Goal: Information Seeking & Learning: Find specific fact

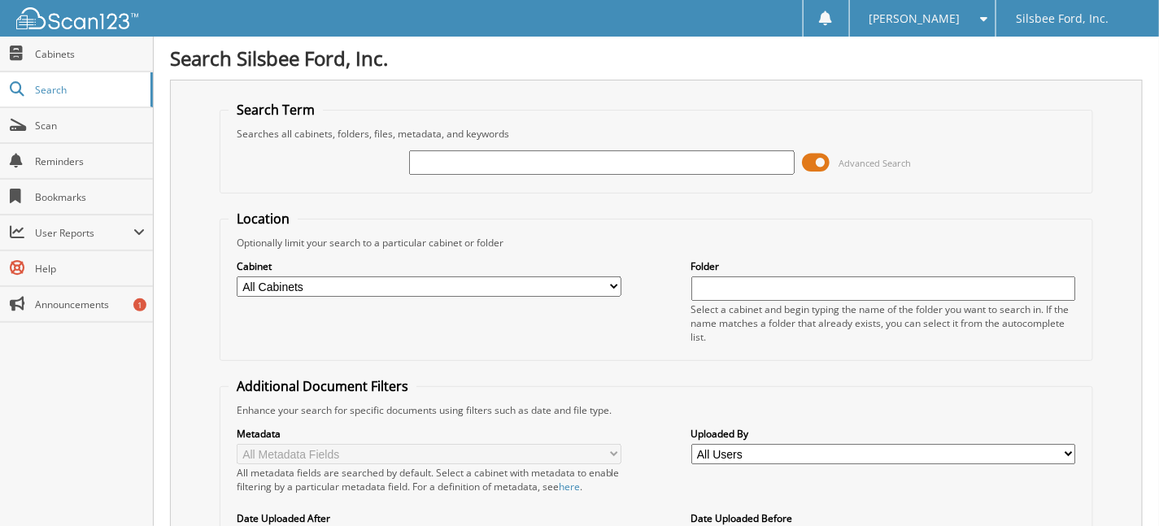
click at [441, 163] on input "text" at bounding box center [601, 162] width 385 height 24
type input "21838"
click at [469, 155] on input "21838" at bounding box center [601, 162] width 385 height 24
type input "21838F"
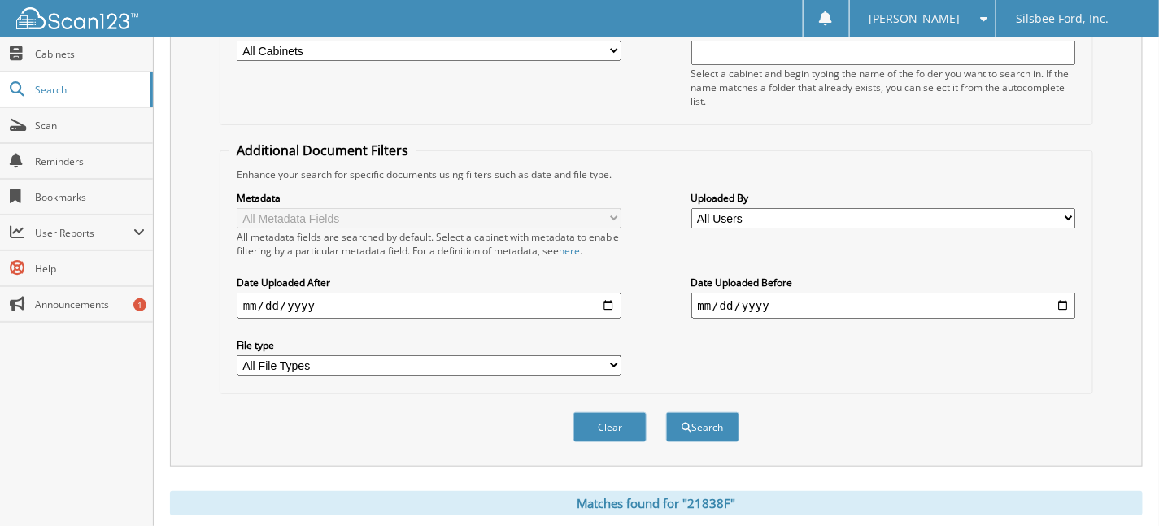
scroll to position [474, 0]
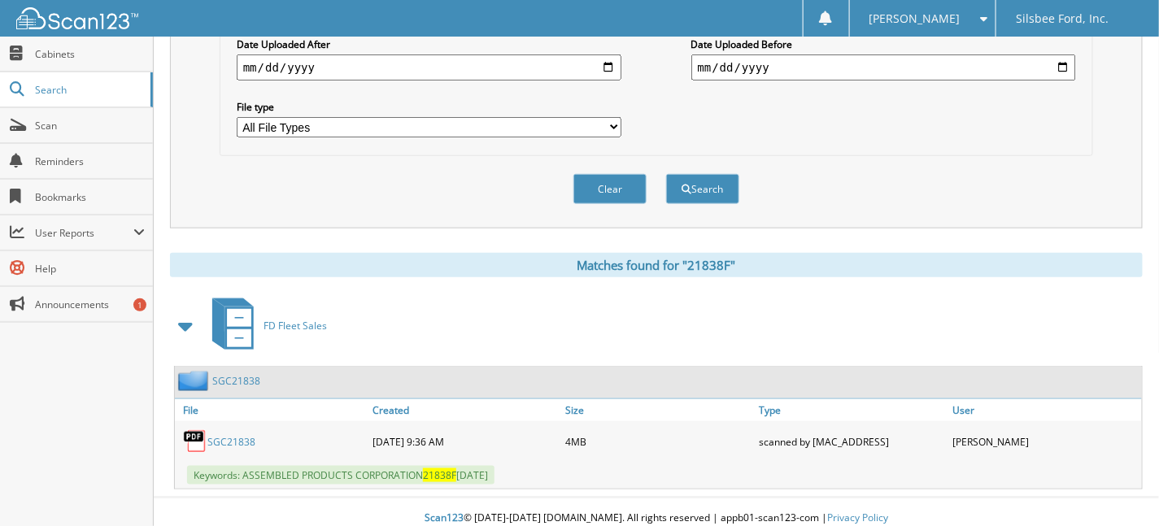
click at [230, 435] on link "SGC21838" at bounding box center [231, 442] width 48 height 14
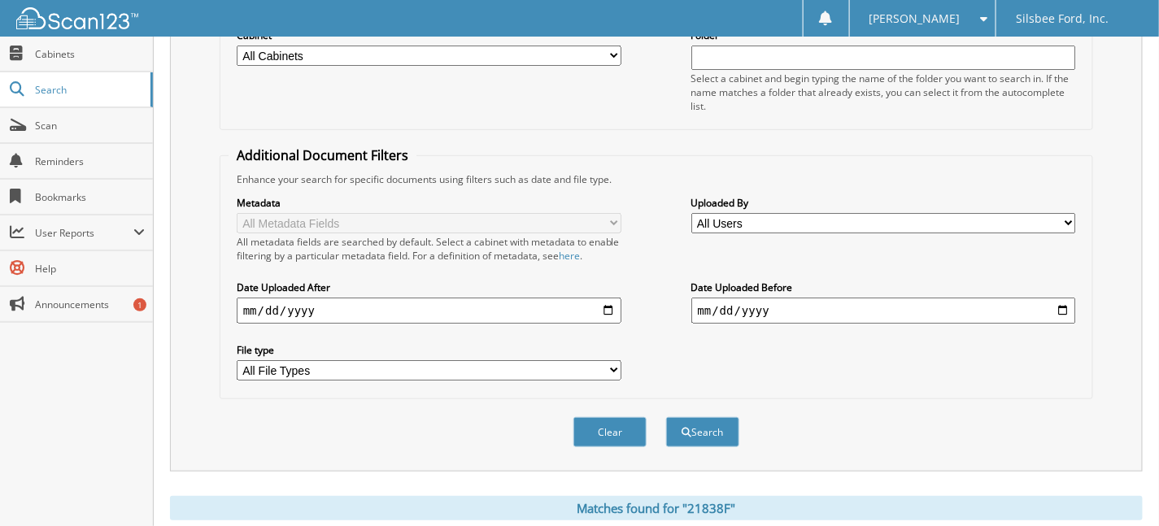
scroll to position [0, 0]
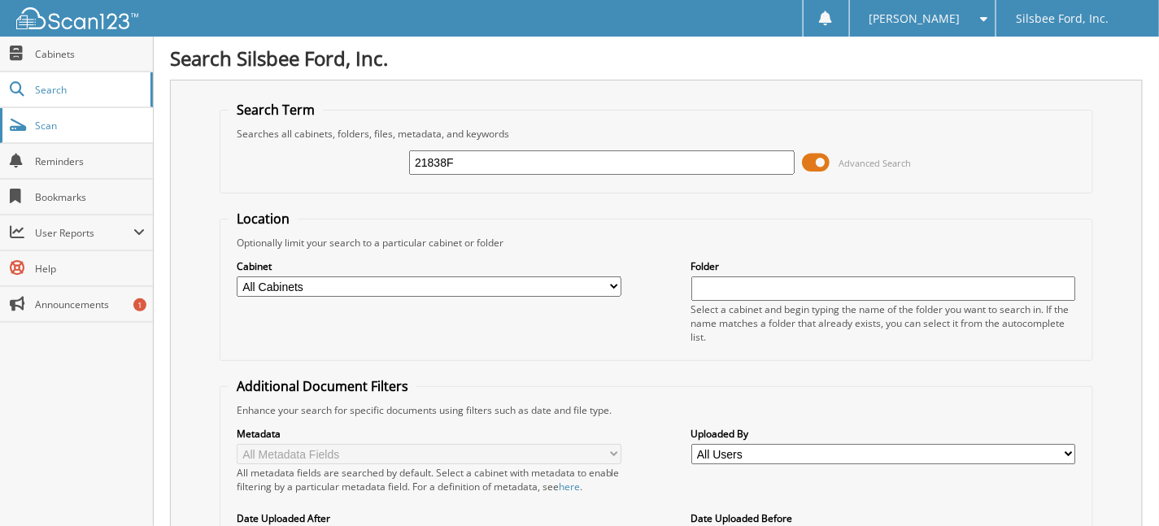
drag, startPoint x: 488, startPoint y: 158, endPoint x: 145, endPoint y: 117, distance: 345.5
click at [145, 117] on body "[PERSON_NAME] Settings Logout Silsbee Ford, Inc. Close Cabinets Search Scan" at bounding box center [579, 506] width 1159 height 1012
type input "51623F"
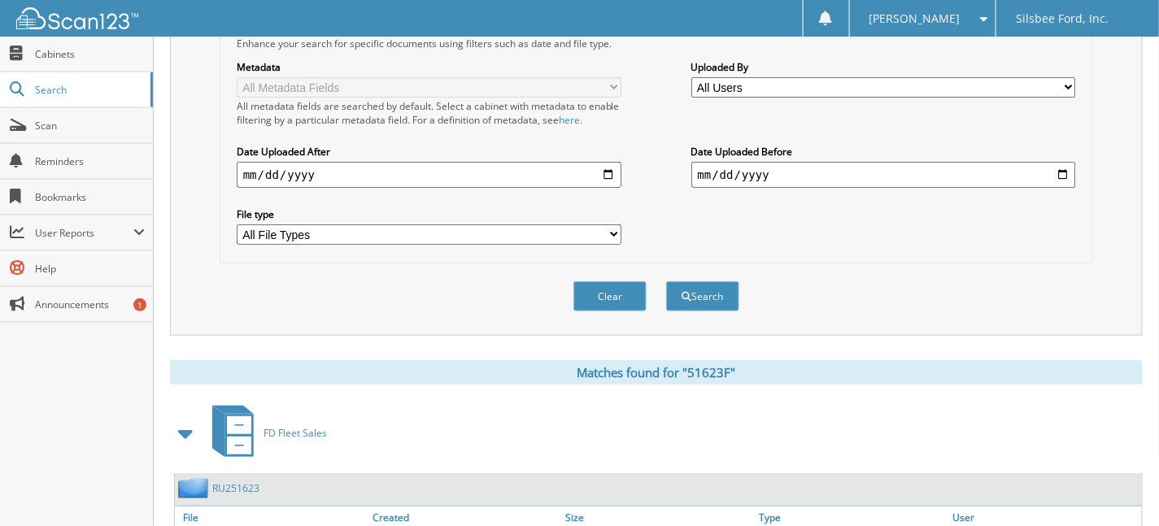
scroll to position [67, 0]
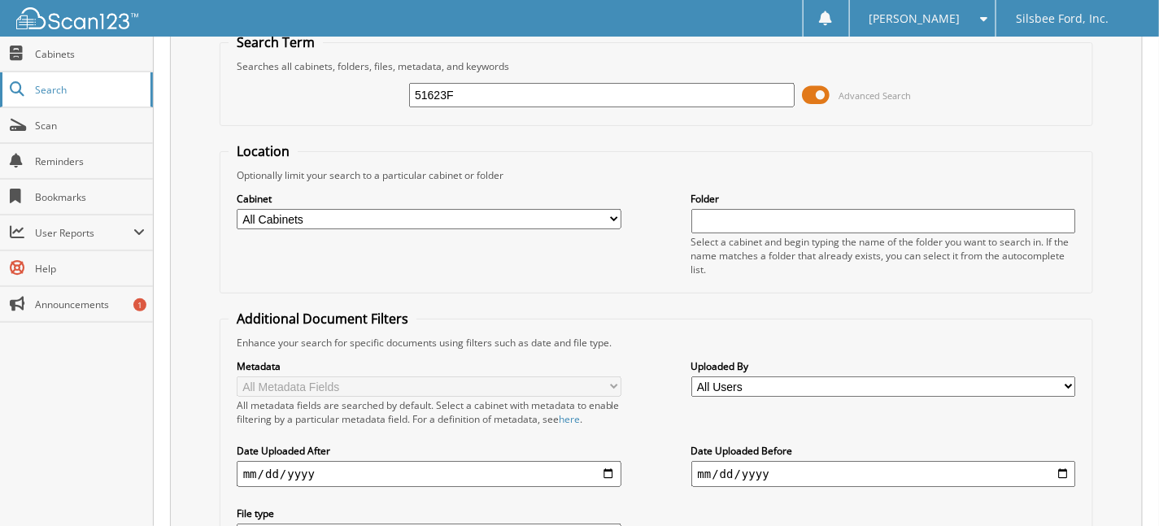
drag, startPoint x: 498, startPoint y: 96, endPoint x: 99, endPoint y: 77, distance: 398.8
click at [101, 77] on body "Karen W. Settings Logout Silsbee Ford, Inc. Close Cabinets Search Scan" at bounding box center [579, 439] width 1159 height 1012
type input "49973F"
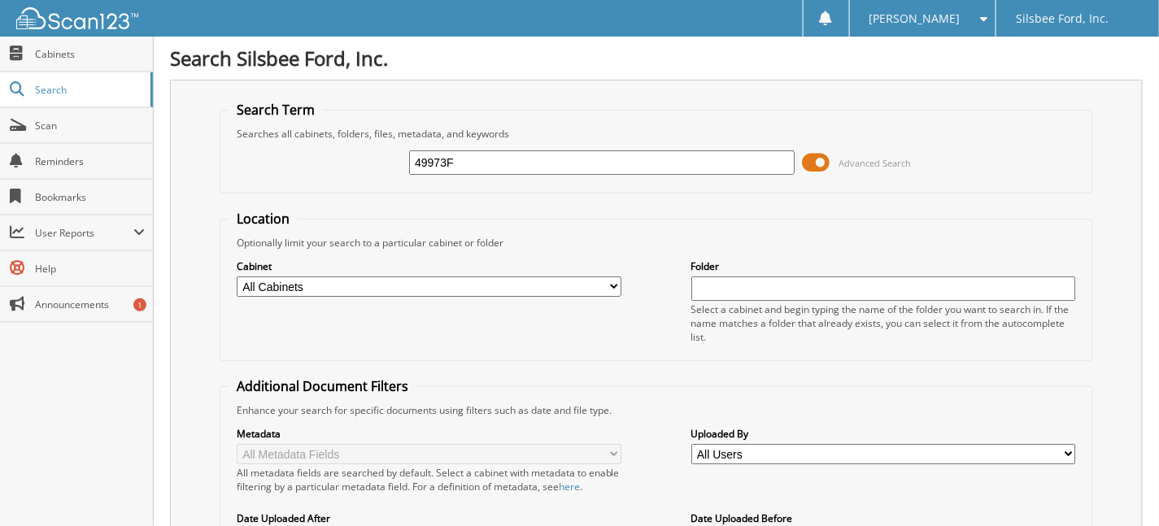
drag, startPoint x: 463, startPoint y: 159, endPoint x: 178, endPoint y: 177, distance: 286.0
click at [178, 177] on div "Search Term Searches all cabinets, folders, files, metadata, and keywords 49973…" at bounding box center [656, 391] width 972 height 623
type input "53955F"
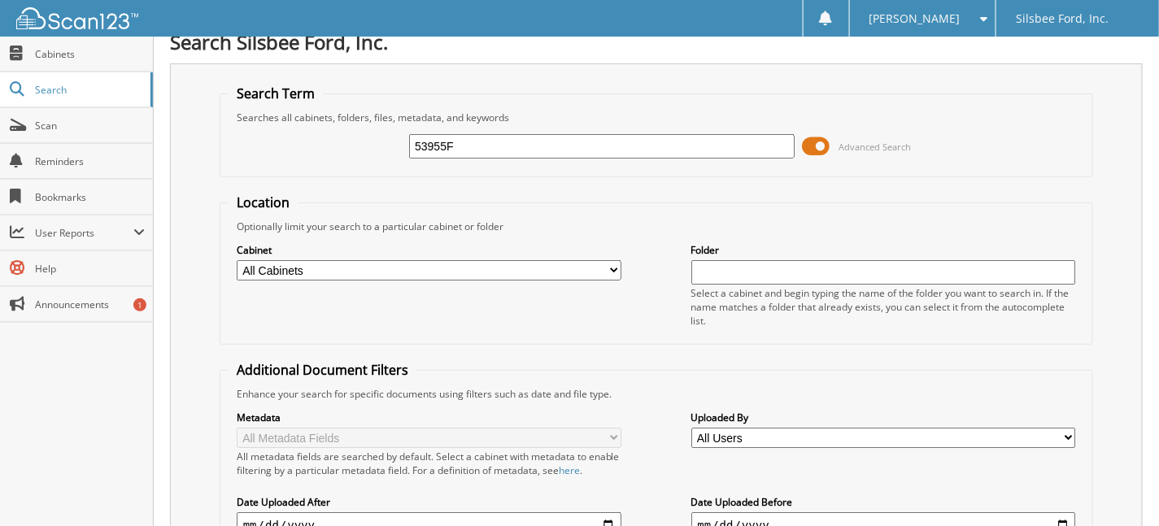
scroll to position [604, 0]
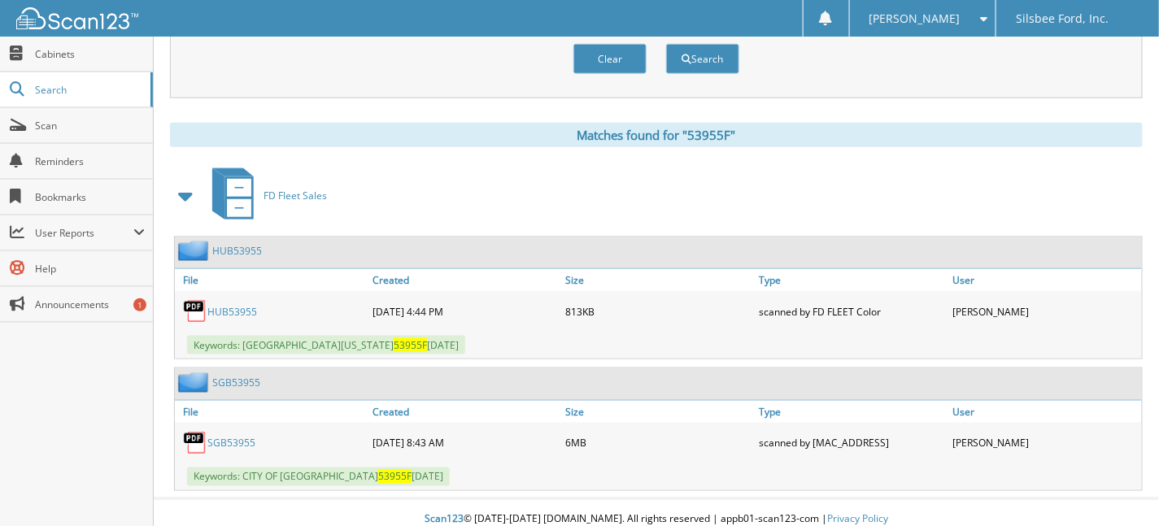
click at [236, 437] on link "SGB53955" at bounding box center [231, 444] width 48 height 14
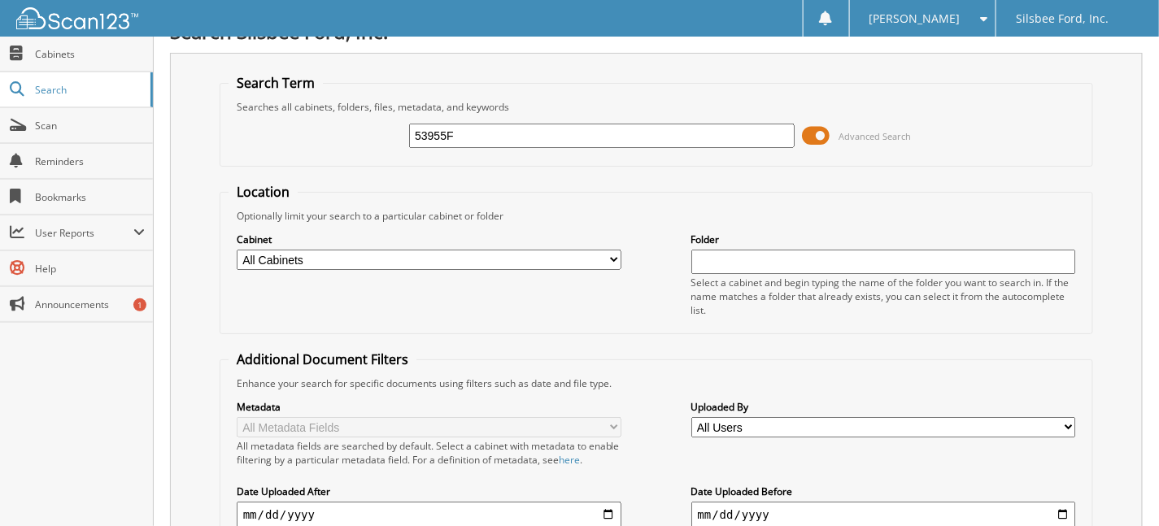
scroll to position [0, 0]
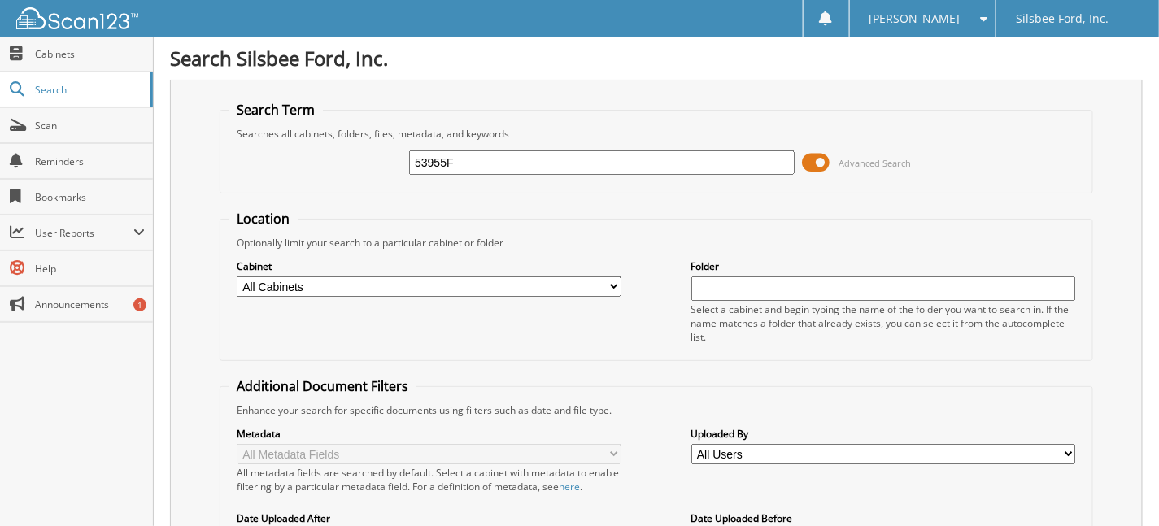
drag, startPoint x: 461, startPoint y: 158, endPoint x: 192, endPoint y: 137, distance: 269.9
click at [194, 139] on div "Search Term Searches all cabinets, folders, files, metadata, and keywords 53955…" at bounding box center [656, 391] width 972 height 623
type input "52323F"
drag, startPoint x: 453, startPoint y: 161, endPoint x: 59, endPoint y: 183, distance: 395.0
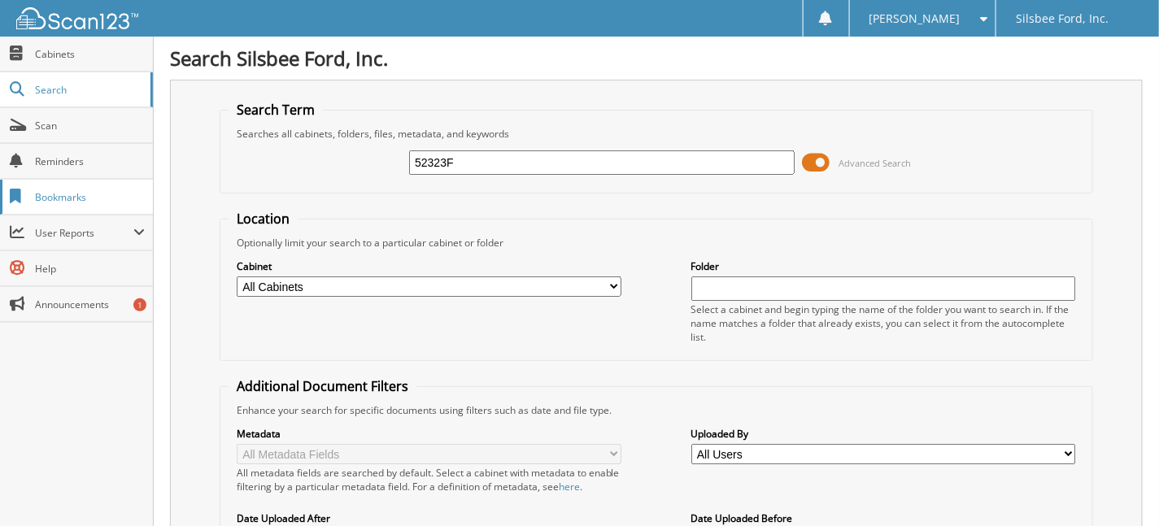
click at [102, 172] on body "Karen W. Settings Logout Silsbee Ford, Inc. Close Cabinets Search Scan" at bounding box center [579, 506] width 1159 height 1012
type input "10355F"
drag, startPoint x: 468, startPoint y: 160, endPoint x: 215, endPoint y: 186, distance: 254.2
click at [215, 186] on div "Search Term Searches all cabinets, folders, files, metadata, and keywords 10355…" at bounding box center [656, 391] width 972 height 623
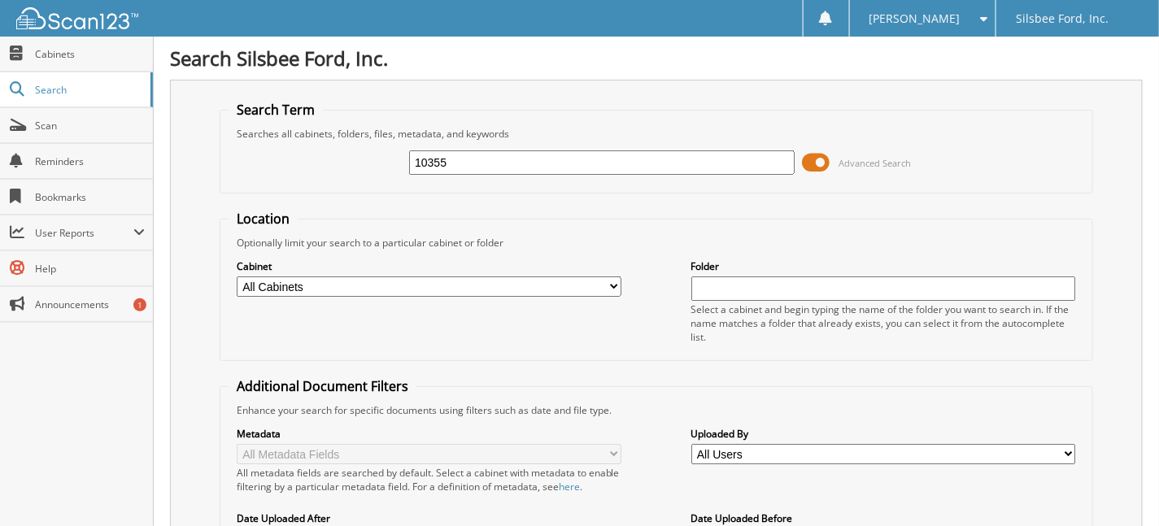
type input "10355"
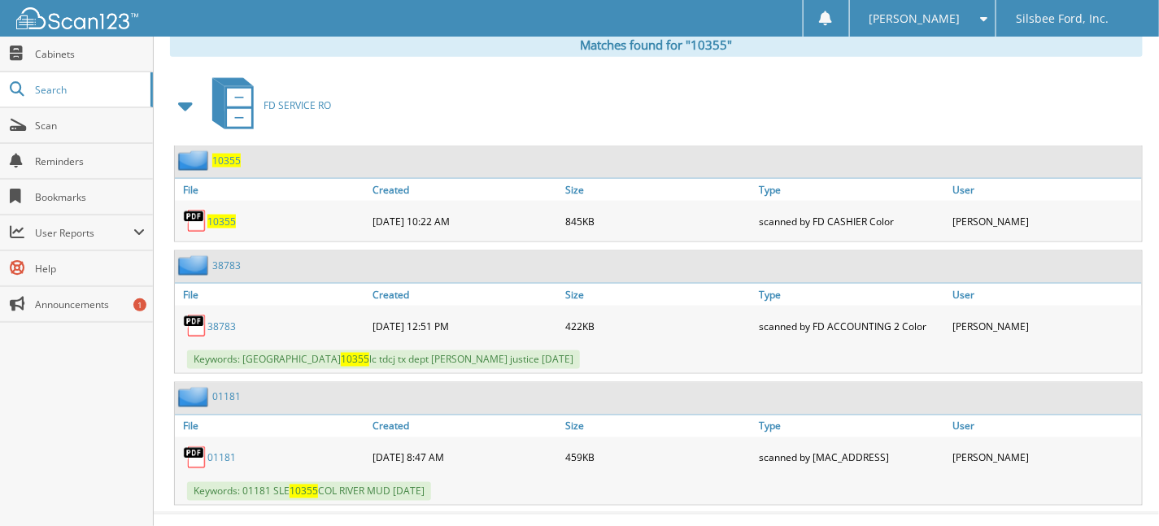
scroll to position [707, 0]
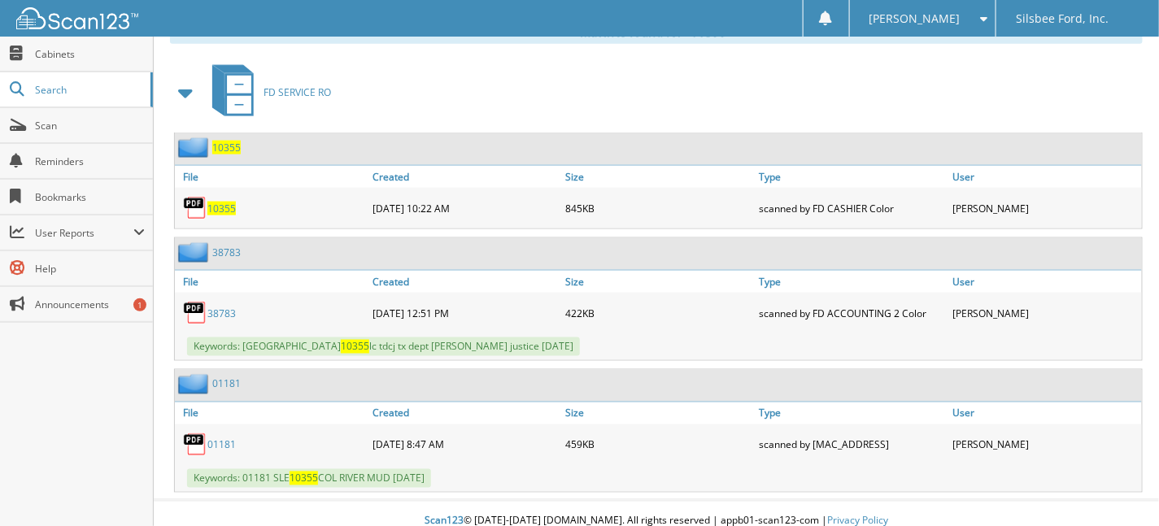
click at [207, 438] on link "01181" at bounding box center [221, 445] width 28 height 14
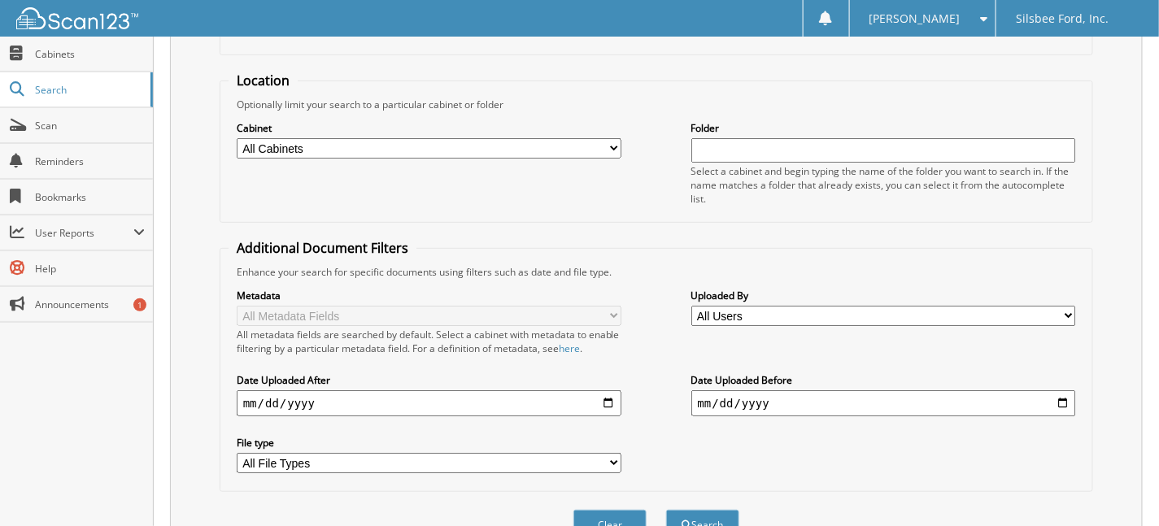
scroll to position [0, 0]
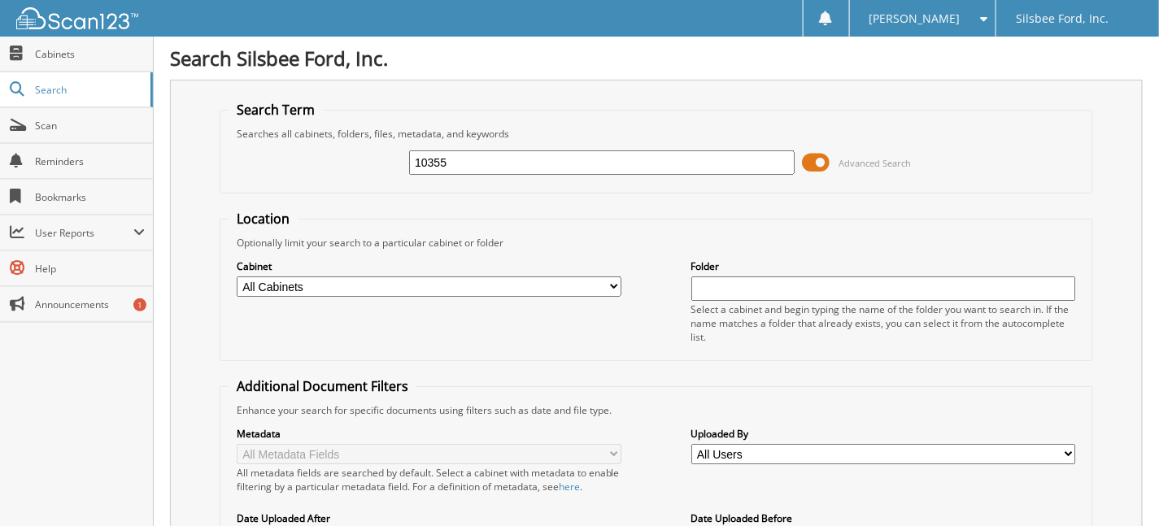
drag, startPoint x: 465, startPoint y: 163, endPoint x: 228, endPoint y: 159, distance: 237.4
click at [233, 159] on div "10355 Advanced Search" at bounding box center [655, 163] width 855 height 44
type input "10364F"
drag, startPoint x: 468, startPoint y: 160, endPoint x: 35, endPoint y: 169, distance: 433.5
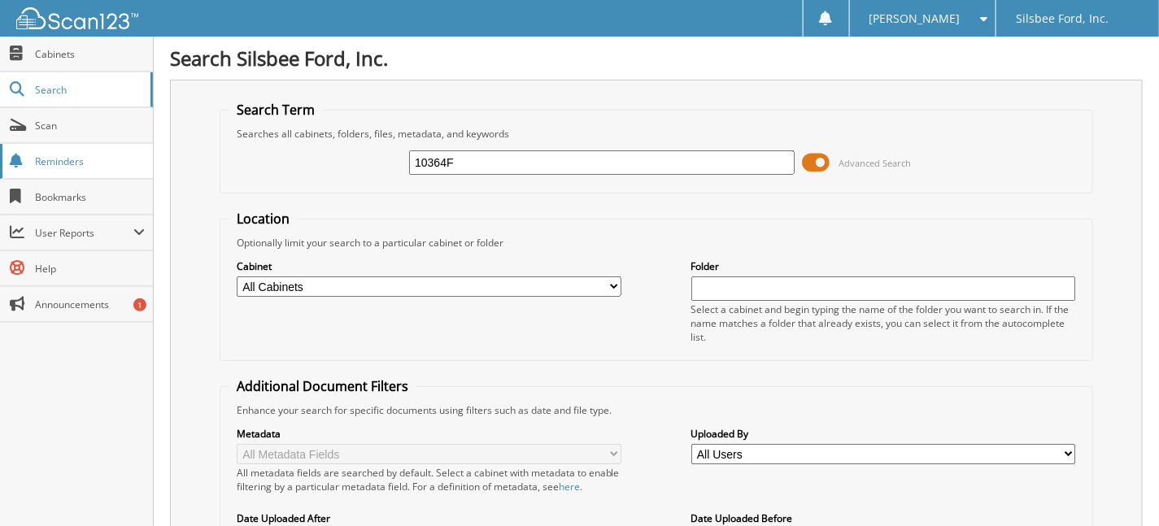
click at [37, 167] on body "Karen W. Settings Logout Silsbee Ford, Inc. Close Cabinets Search Scan" at bounding box center [579, 404] width 1159 height 808
type input "52460F"
drag, startPoint x: 479, startPoint y: 156, endPoint x: 136, endPoint y: 155, distance: 343.1
click at [166, 176] on div "Search Silsbee Ford, Inc. Search Term Searches all cabinets, folders, files, me…" at bounding box center [656, 404] width 1005 height 808
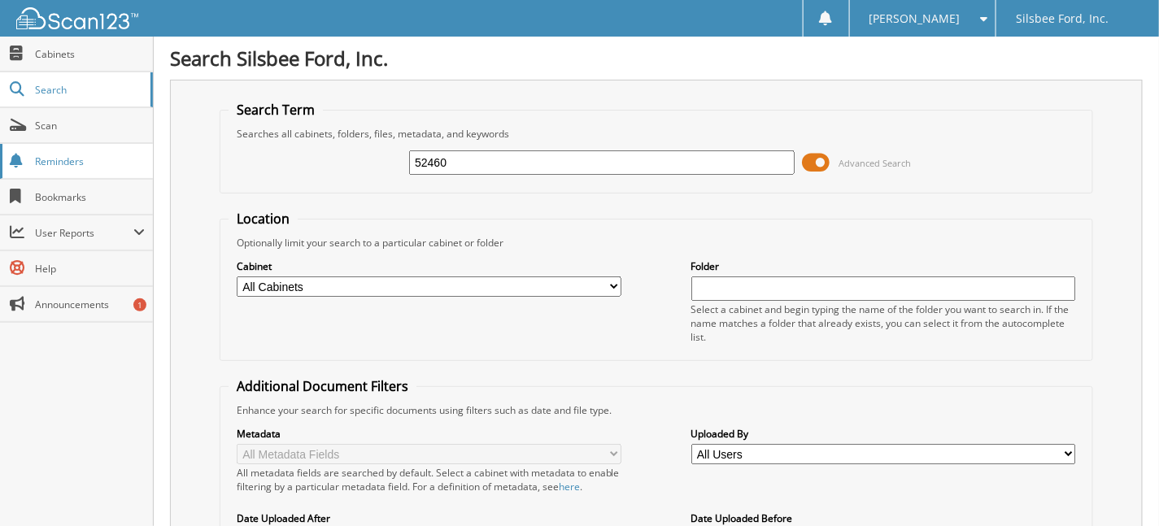
type input "52460"
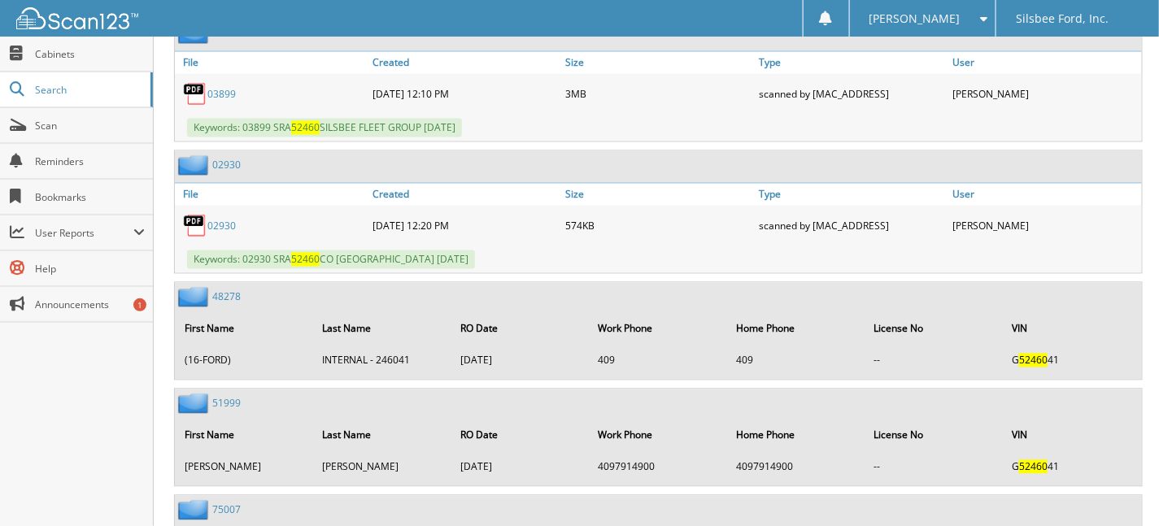
scroll to position [894, 0]
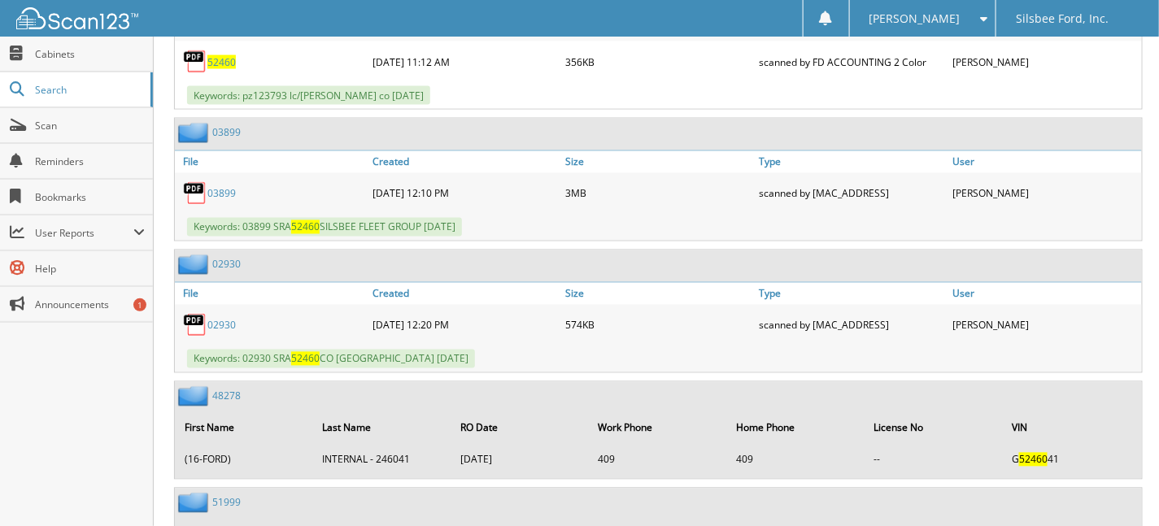
click at [193, 313] on img at bounding box center [195, 325] width 24 height 24
click at [223, 319] on link "02930" at bounding box center [221, 326] width 28 height 14
click at [216, 187] on link "03899" at bounding box center [221, 194] width 28 height 14
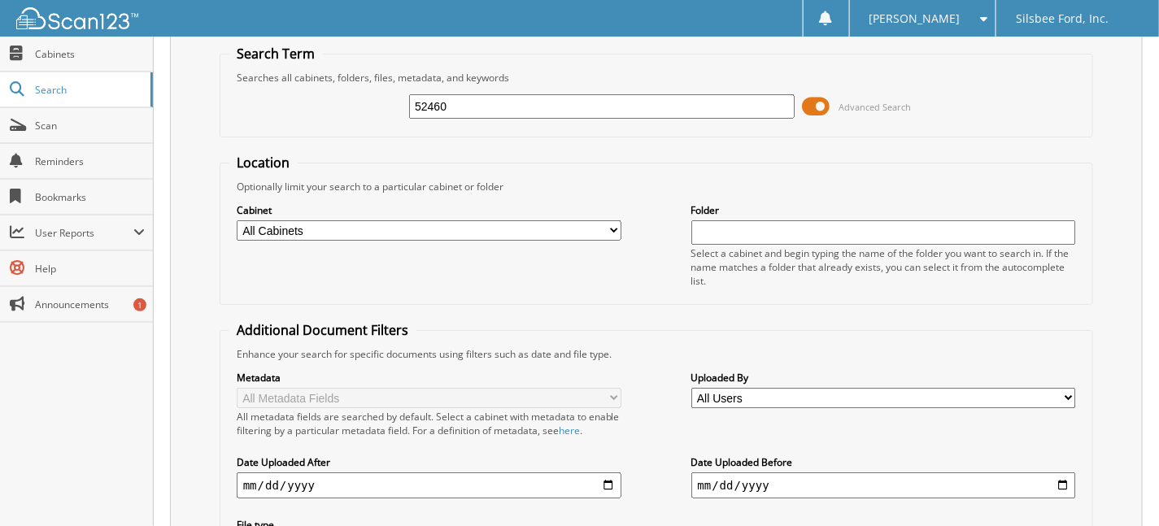
scroll to position [0, 0]
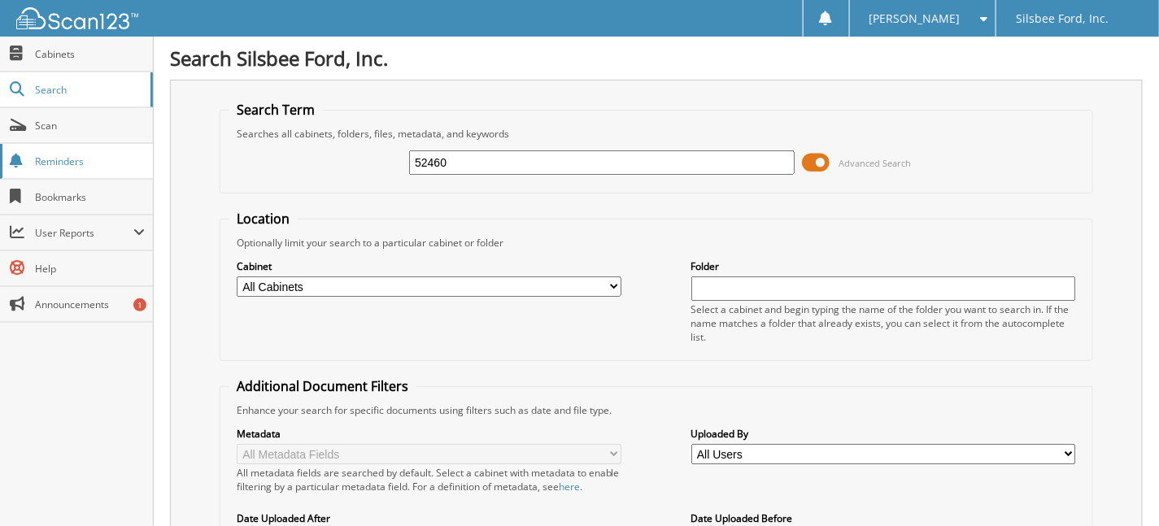
drag, startPoint x: 485, startPoint y: 157, endPoint x: 130, endPoint y: 157, distance: 354.5
type input "32430F"
drag, startPoint x: 463, startPoint y: 154, endPoint x: 229, endPoint y: 165, distance: 233.6
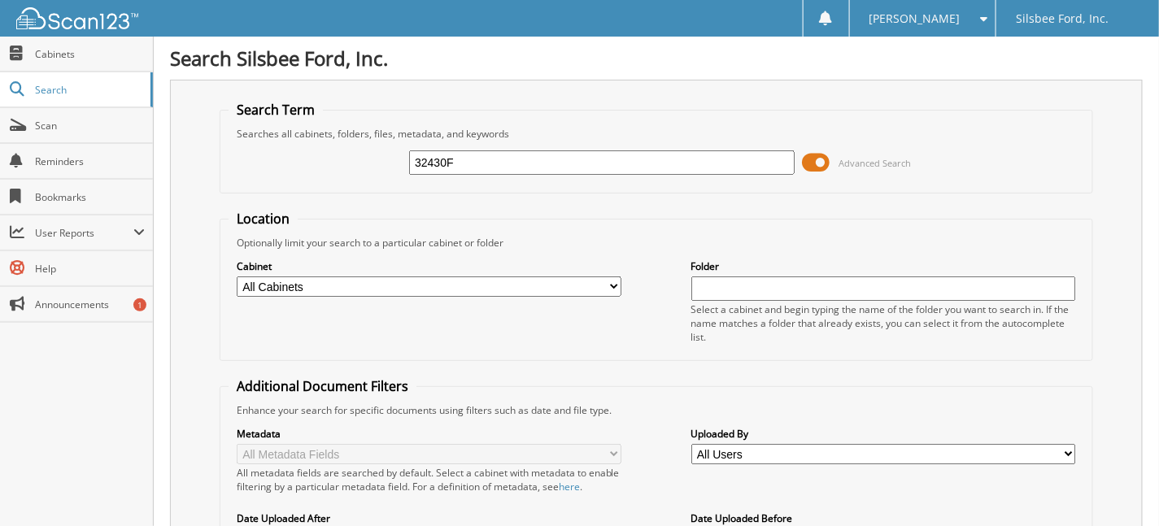
click at [229, 165] on div "32430F Advanced Search" at bounding box center [655, 163] width 855 height 44
type input "32110"
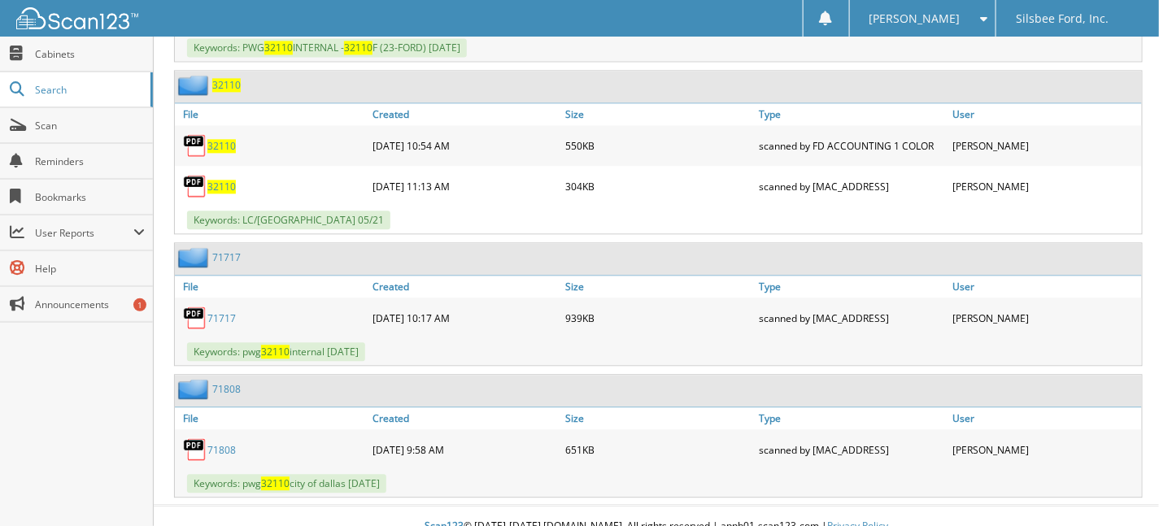
scroll to position [929, 0]
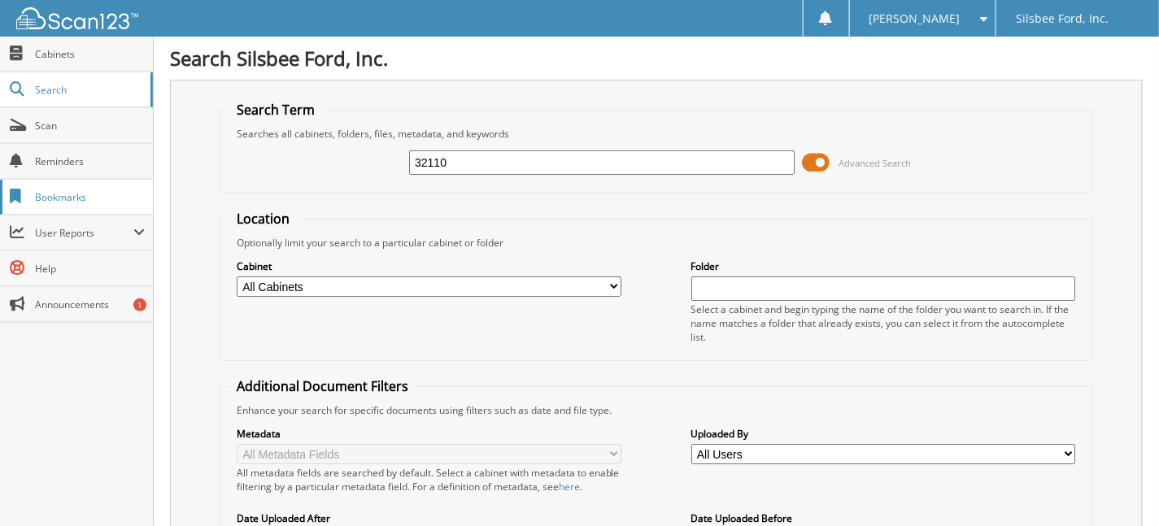
drag, startPoint x: 457, startPoint y: 160, endPoint x: 2, endPoint y: 195, distance: 456.7
click at [39, 174] on body "[PERSON_NAME] Settings Logout Silsbee Ford, Inc. Close Cabinets Search Scan" at bounding box center [579, 404] width 1159 height 808
type input "62138F"
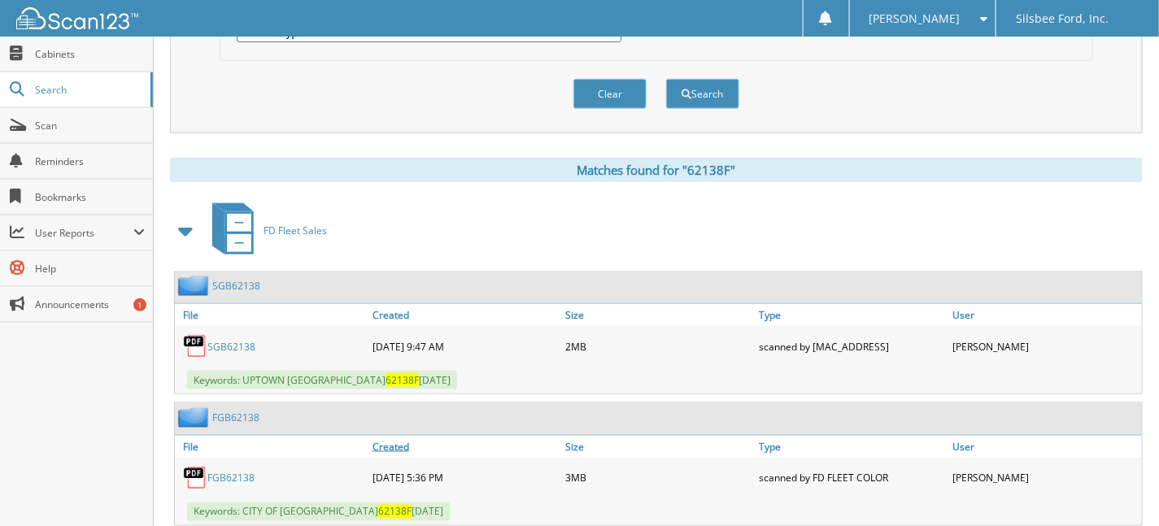
scroll to position [604, 0]
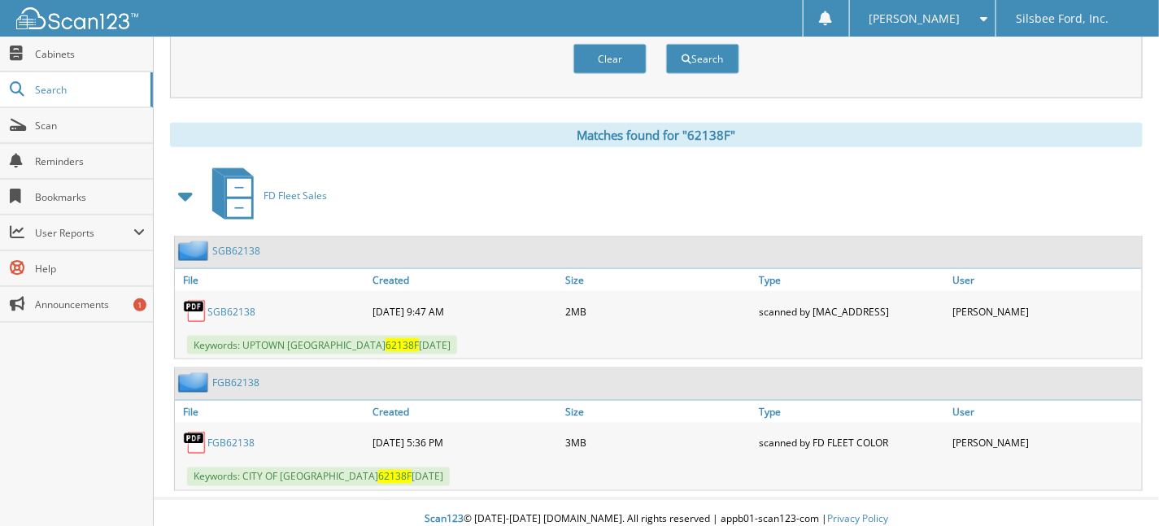
click at [234, 305] on link "SGB62138" at bounding box center [231, 312] width 48 height 14
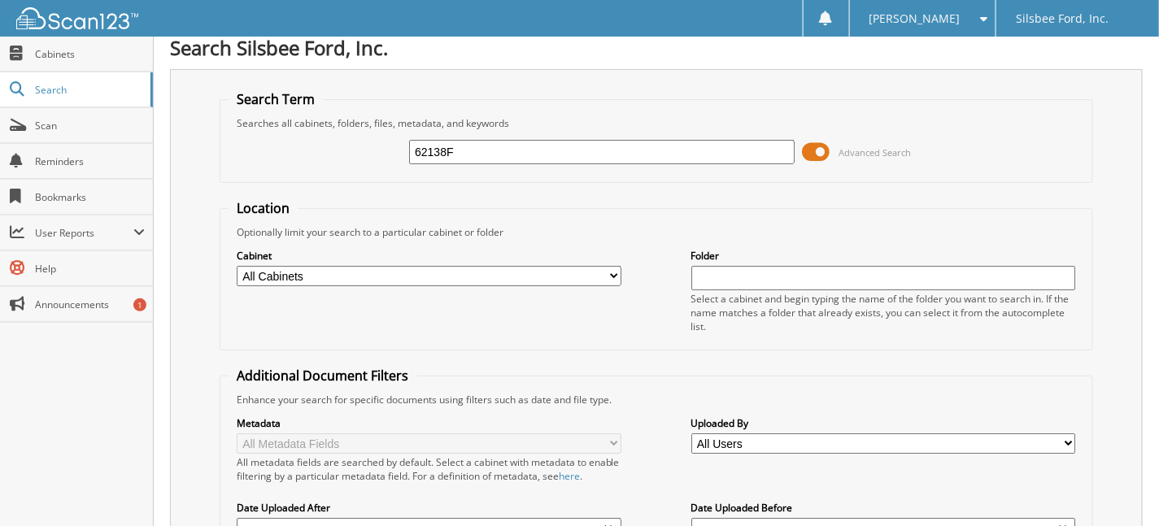
scroll to position [0, 0]
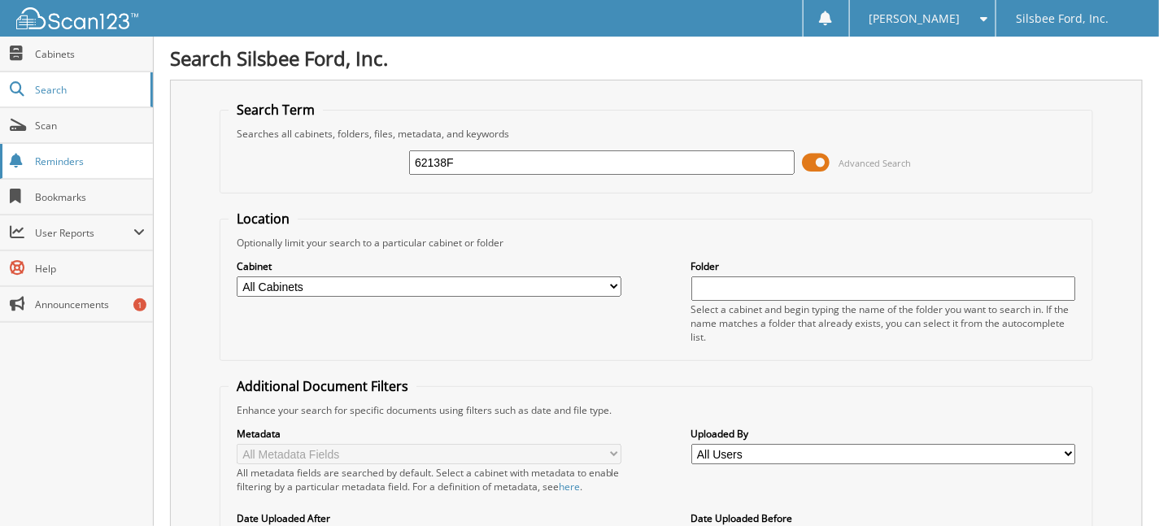
drag, startPoint x: 485, startPoint y: 160, endPoint x: 96, endPoint y: 145, distance: 389.0
type input "62130F"
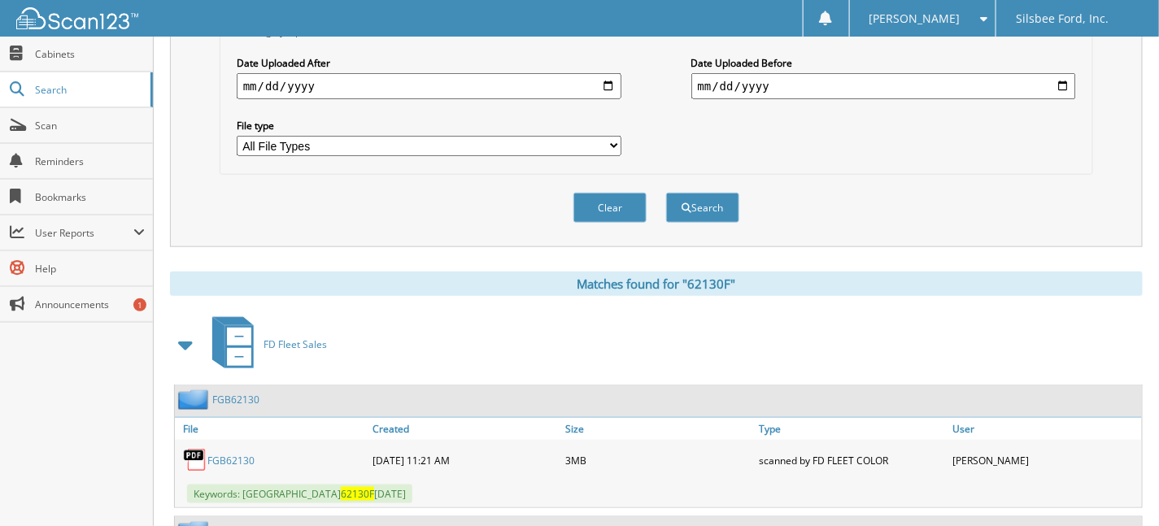
scroll to position [732, 0]
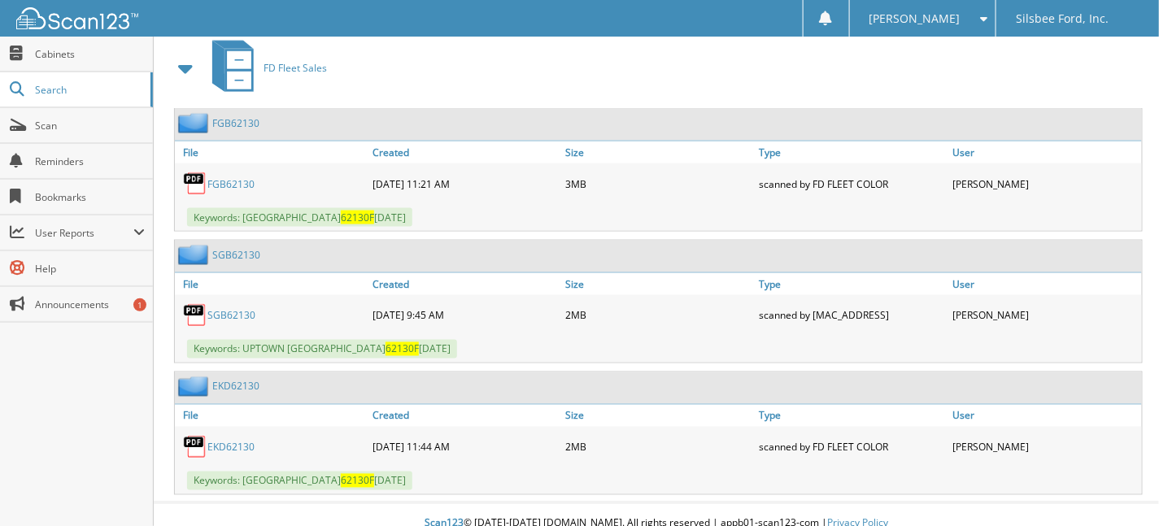
click at [220, 309] on link "SGB62130" at bounding box center [231, 316] width 48 height 14
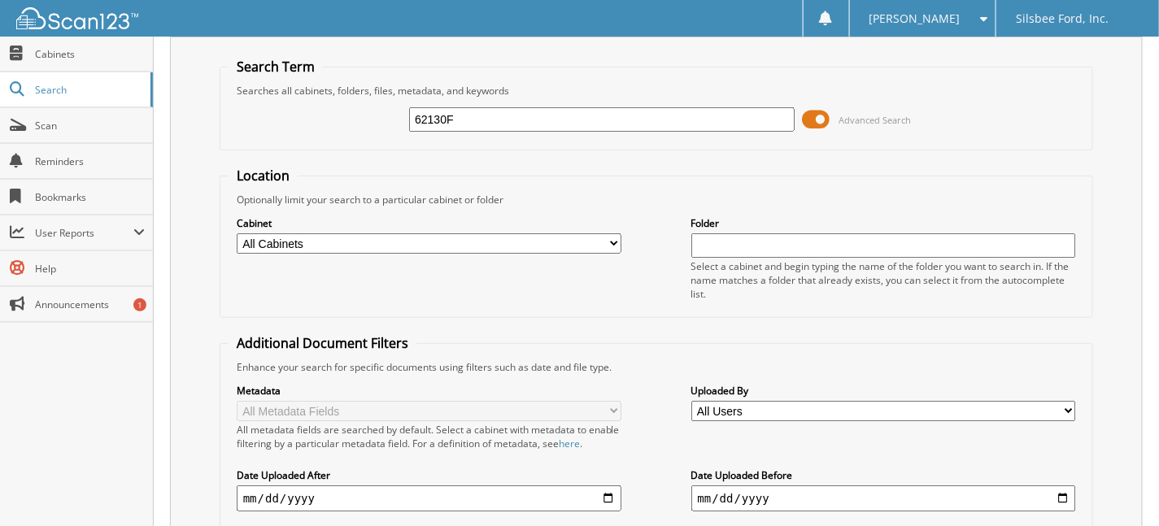
scroll to position [0, 0]
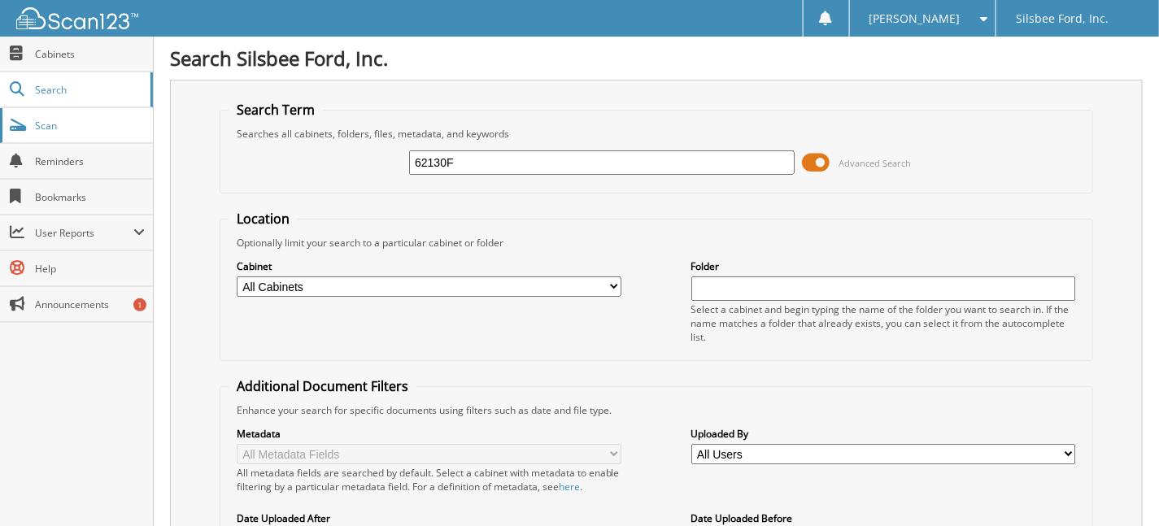
drag, startPoint x: 486, startPoint y: 158, endPoint x: 136, endPoint y: 139, distance: 350.9
type input "23784F"
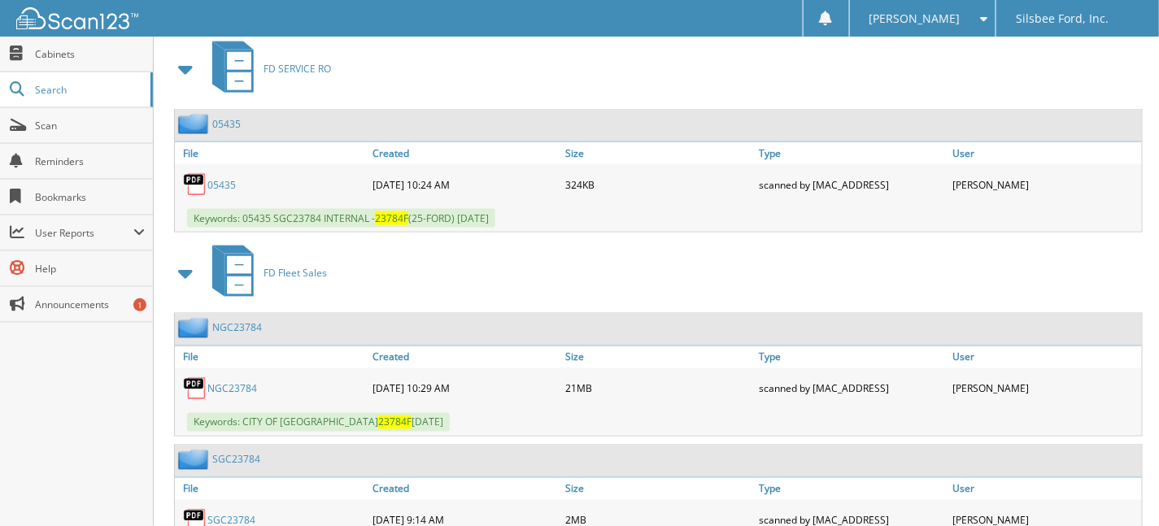
scroll to position [732, 0]
click at [215, 177] on link "05435" at bounding box center [221, 184] width 28 height 14
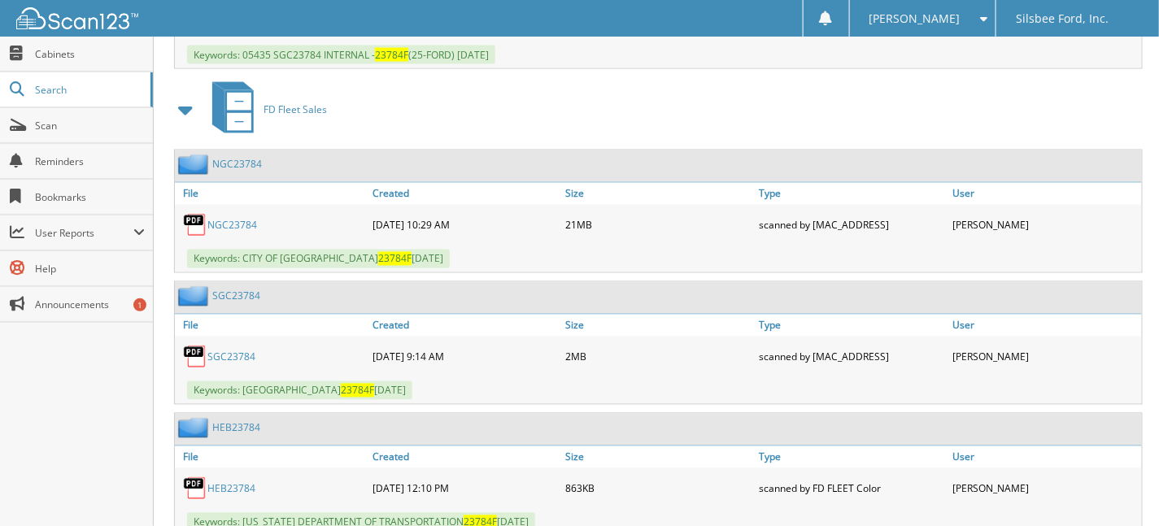
scroll to position [936, 0]
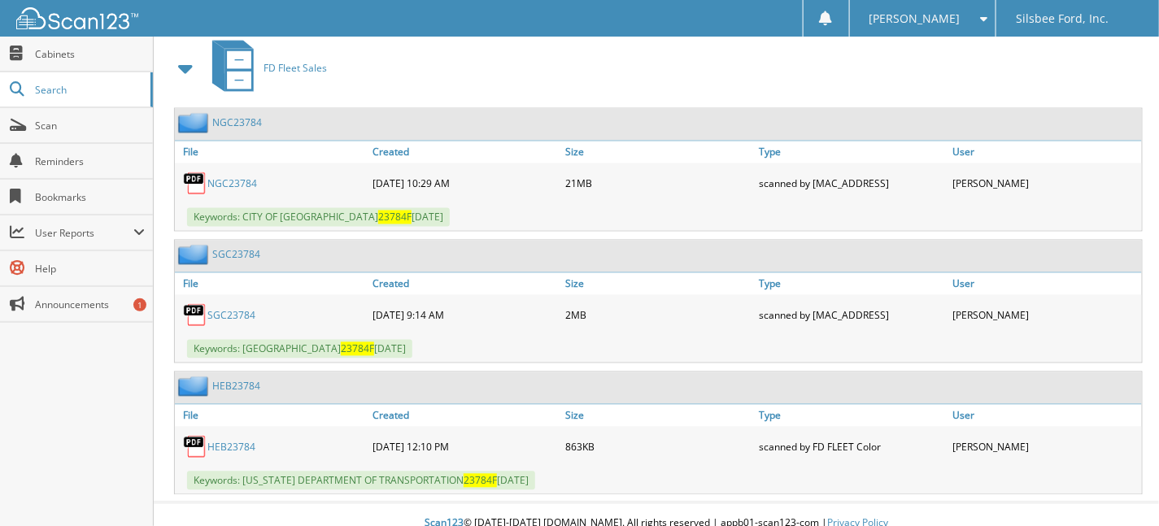
click at [231, 309] on link "SGC23784" at bounding box center [231, 316] width 48 height 14
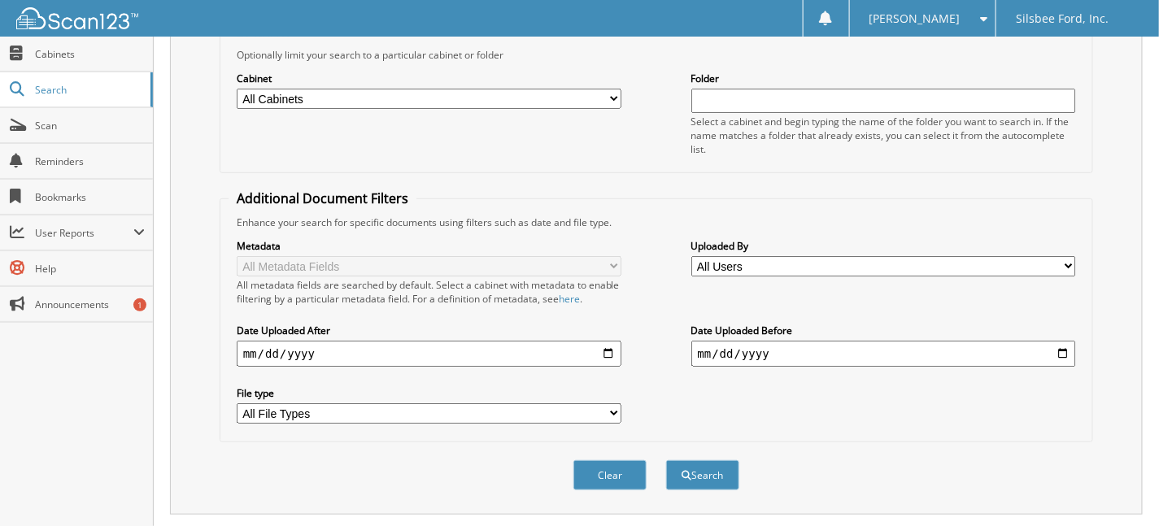
scroll to position [0, 0]
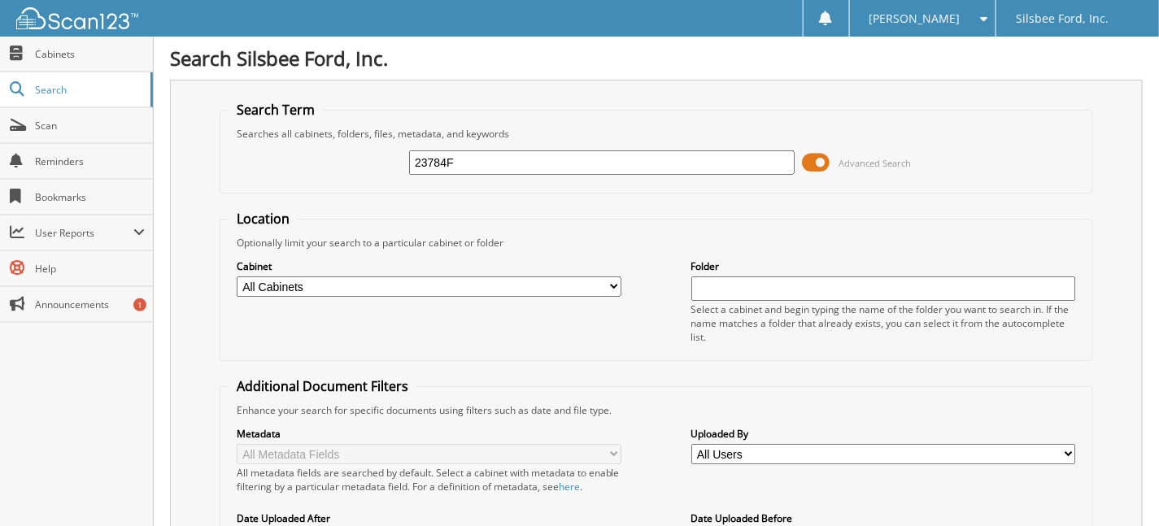
drag, startPoint x: 458, startPoint y: 158, endPoint x: 328, endPoint y: 157, distance: 130.1
click at [329, 158] on div "23784F Advanced Search" at bounding box center [655, 163] width 855 height 44
type input "49163"
drag, startPoint x: 470, startPoint y: 160, endPoint x: 165, endPoint y: 153, distance: 305.0
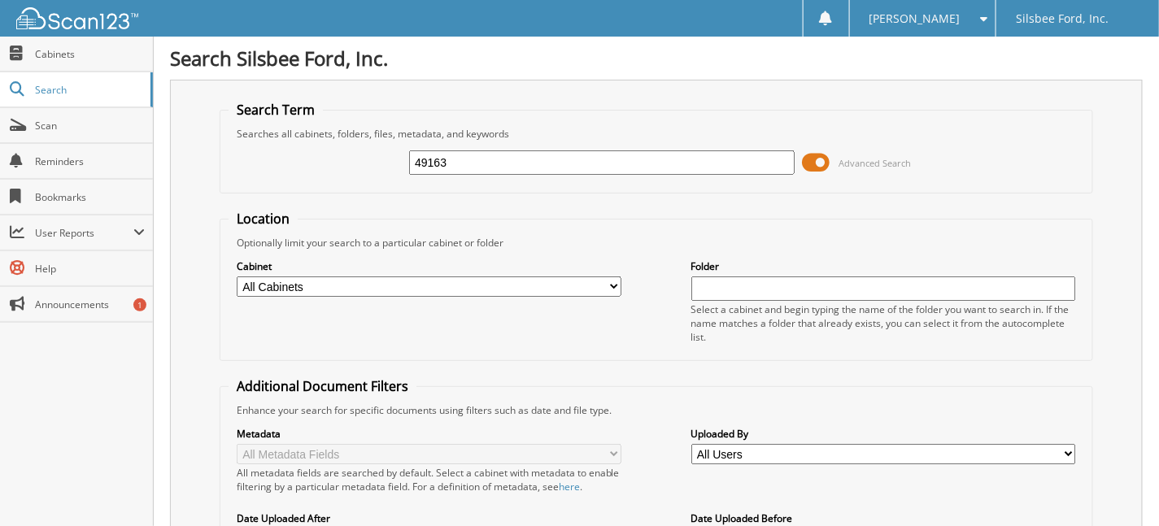
type input "81307F"
click at [475, 163] on input "81307F" at bounding box center [601, 162] width 385 height 24
type input "81307"
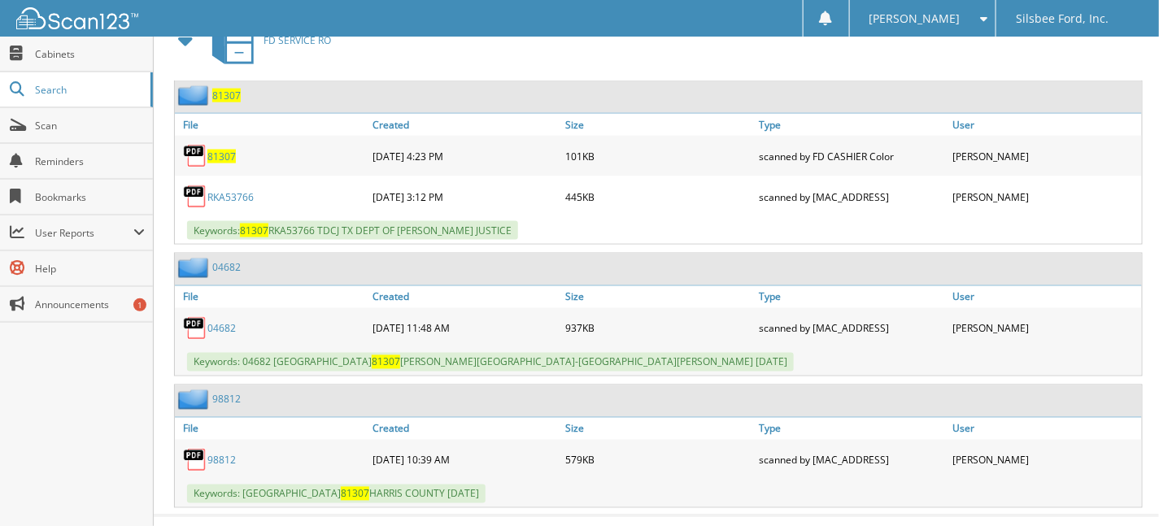
scroll to position [775, 0]
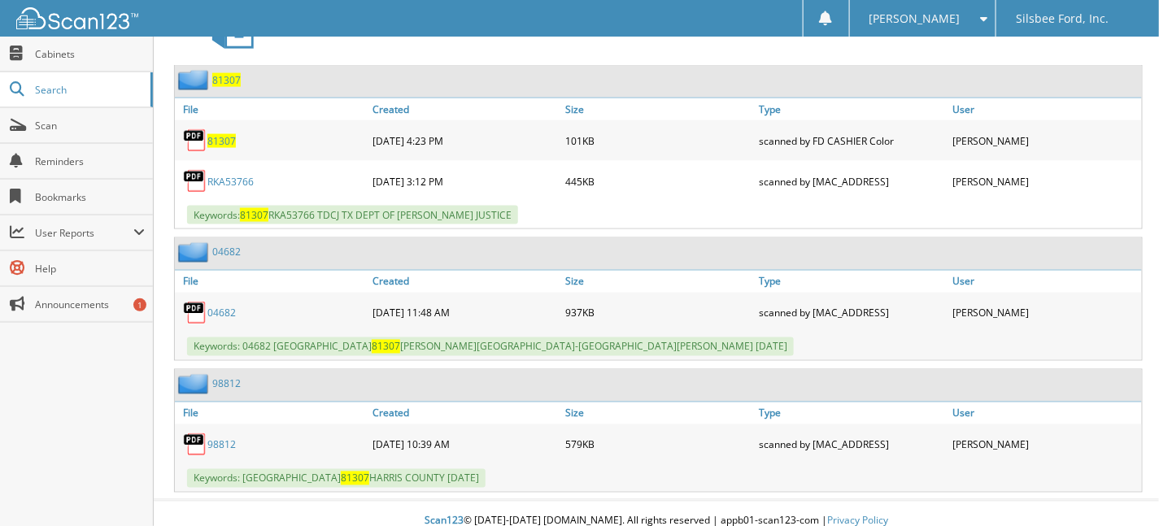
click at [216, 307] on link "04682" at bounding box center [221, 314] width 28 height 14
click at [704, 11] on div "Karen W. Settings Logout Silsbee Ford, Inc." at bounding box center [579, 18] width 1159 height 37
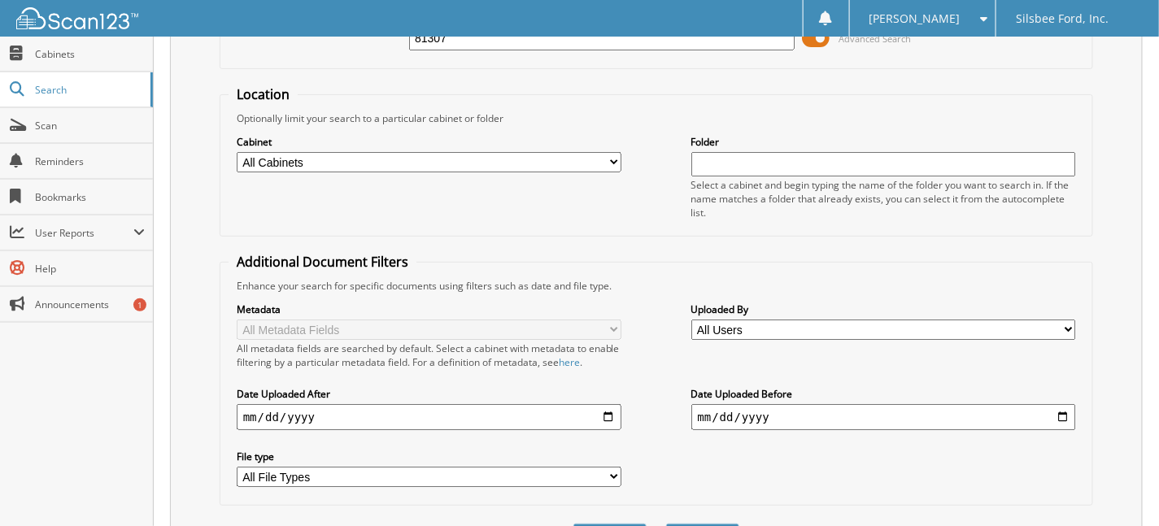
scroll to position [0, 0]
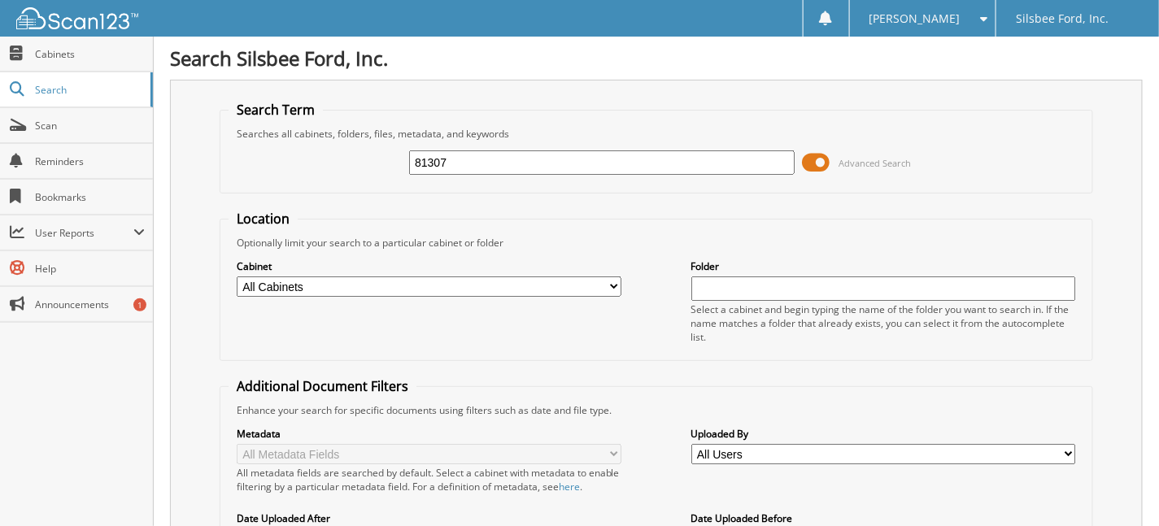
drag, startPoint x: 464, startPoint y: 158, endPoint x: 157, endPoint y: 135, distance: 308.2
type input "01431"
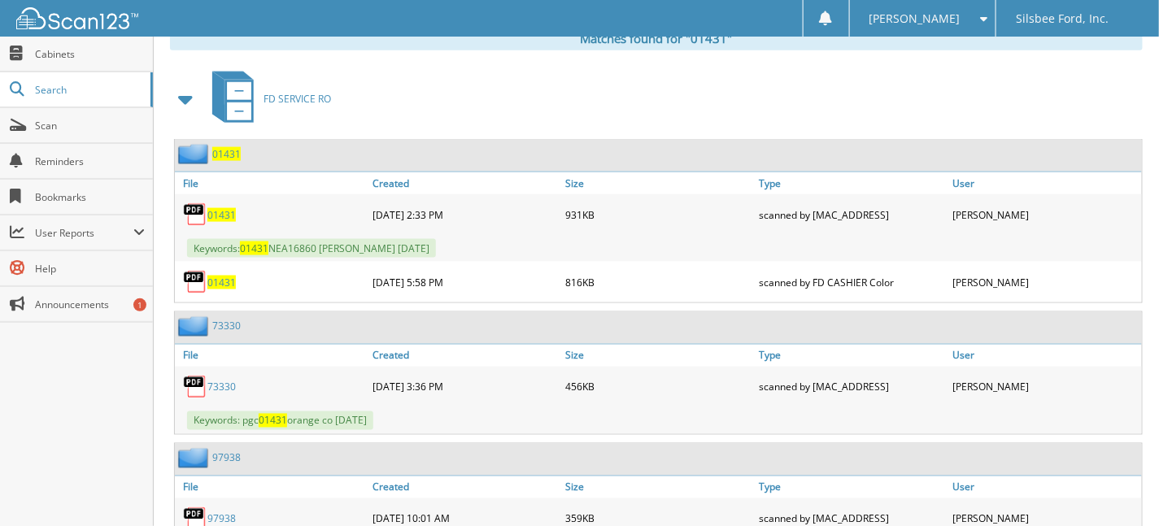
scroll to position [710, 0]
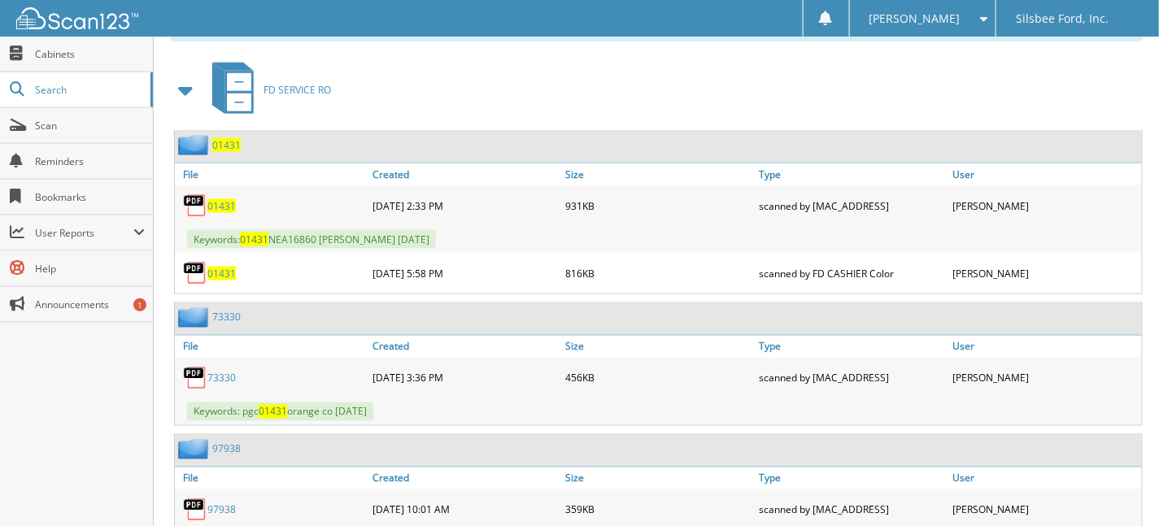
click at [197, 194] on img at bounding box center [195, 206] width 24 height 24
click at [211, 199] on span "01431" at bounding box center [221, 206] width 28 height 14
click at [215, 267] on span "01431" at bounding box center [221, 274] width 28 height 14
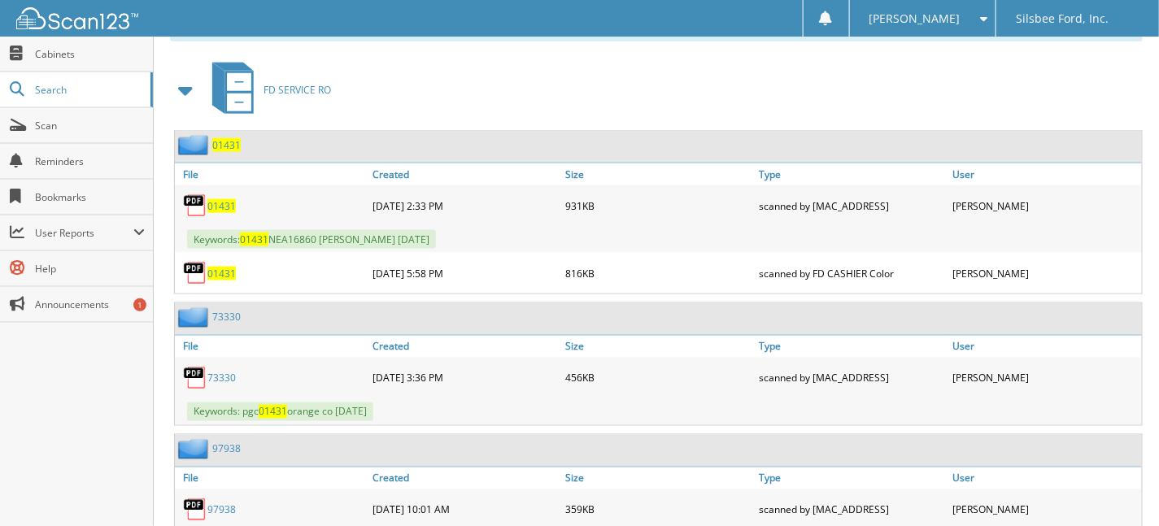
click at [215, 267] on span "01431" at bounding box center [221, 274] width 28 height 14
click at [211, 267] on span "01431" at bounding box center [221, 274] width 28 height 14
click at [196, 261] on img at bounding box center [195, 273] width 24 height 24
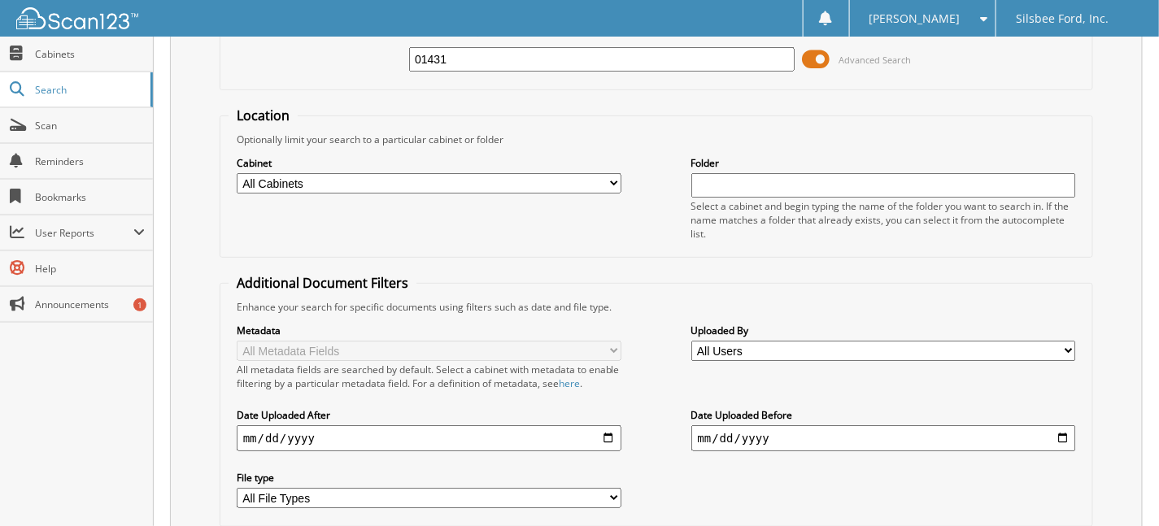
scroll to position [0, 0]
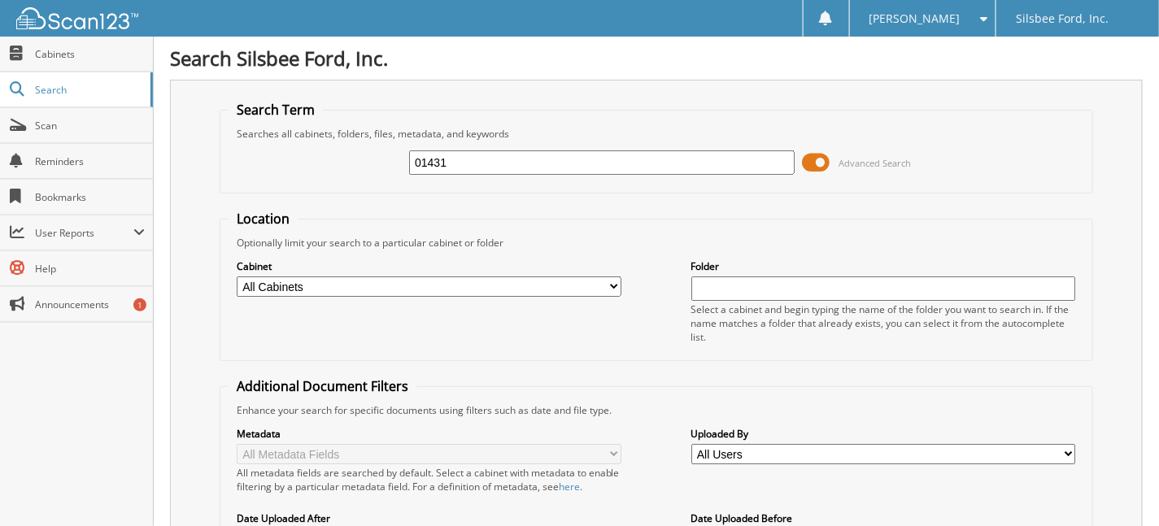
drag, startPoint x: 384, startPoint y: 162, endPoint x: 277, endPoint y: 149, distance: 107.3
click at [291, 158] on div "01431 Advanced Search" at bounding box center [655, 163] width 855 height 44
type input "74984F"
click at [467, 165] on input "74984F" at bounding box center [601, 162] width 385 height 24
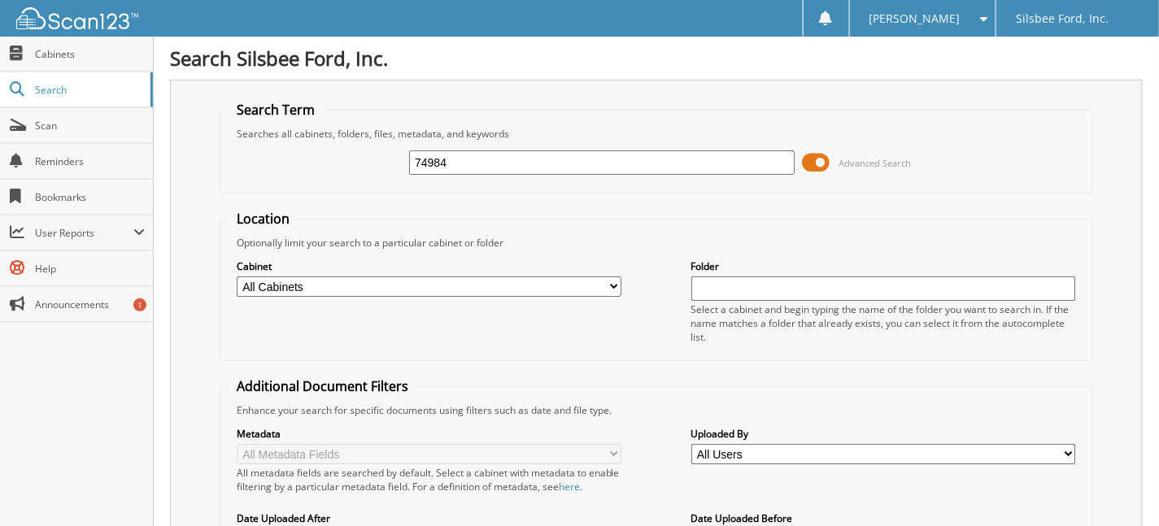
type input "74984"
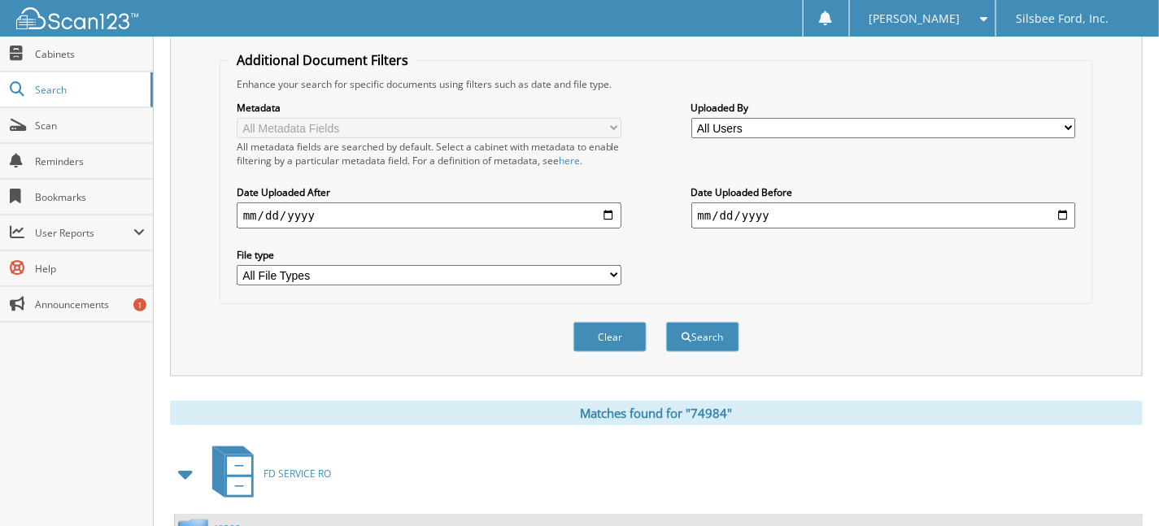
scroll to position [732, 0]
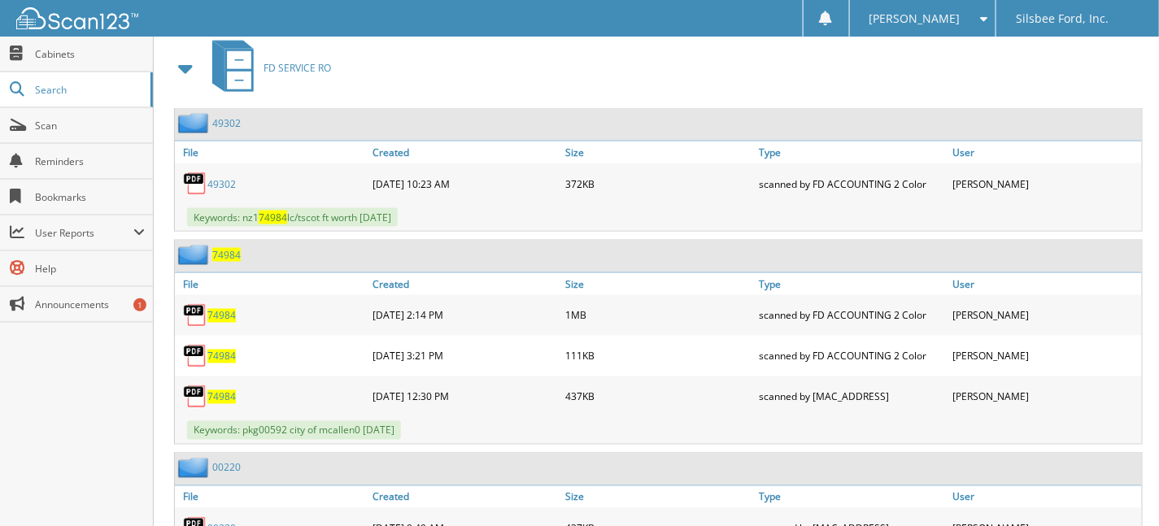
click at [219, 177] on link "49302" at bounding box center [221, 184] width 28 height 14
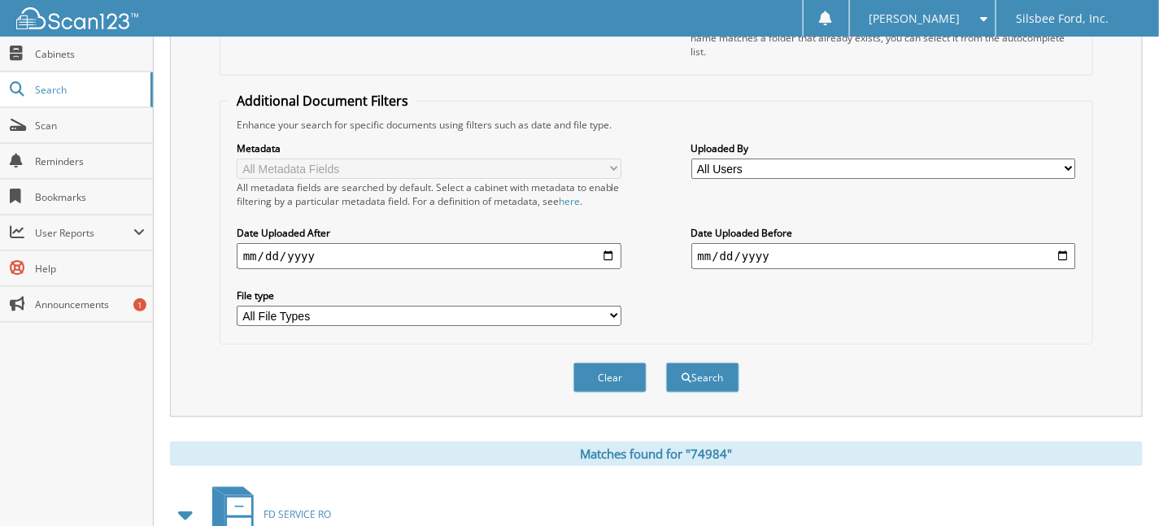
scroll to position [0, 0]
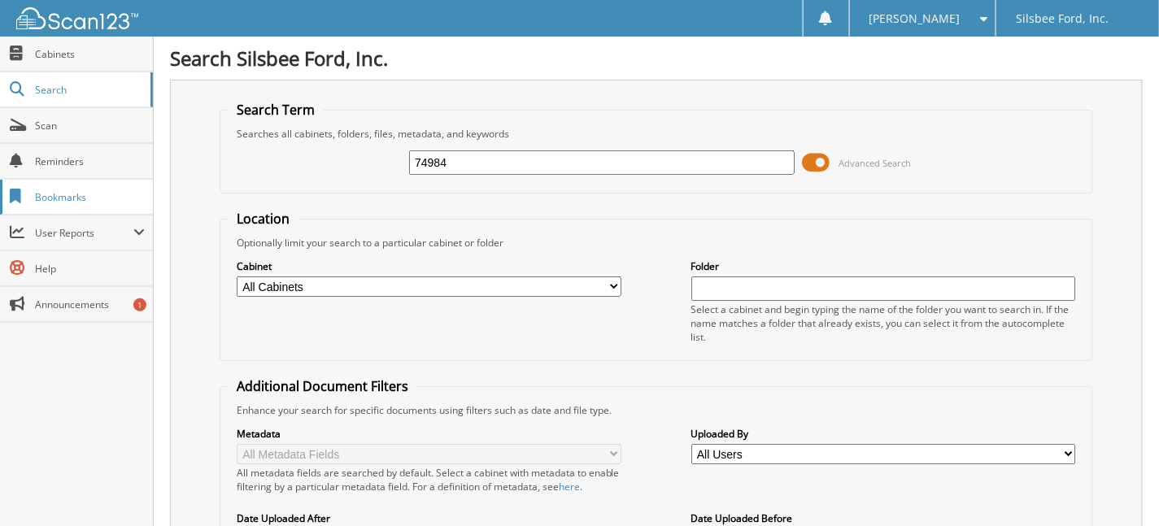
drag, startPoint x: 477, startPoint y: 163, endPoint x: 113, endPoint y: 188, distance: 365.1
type input "74043"
drag, startPoint x: 467, startPoint y: 155, endPoint x: 118, endPoint y: 170, distance: 349.1
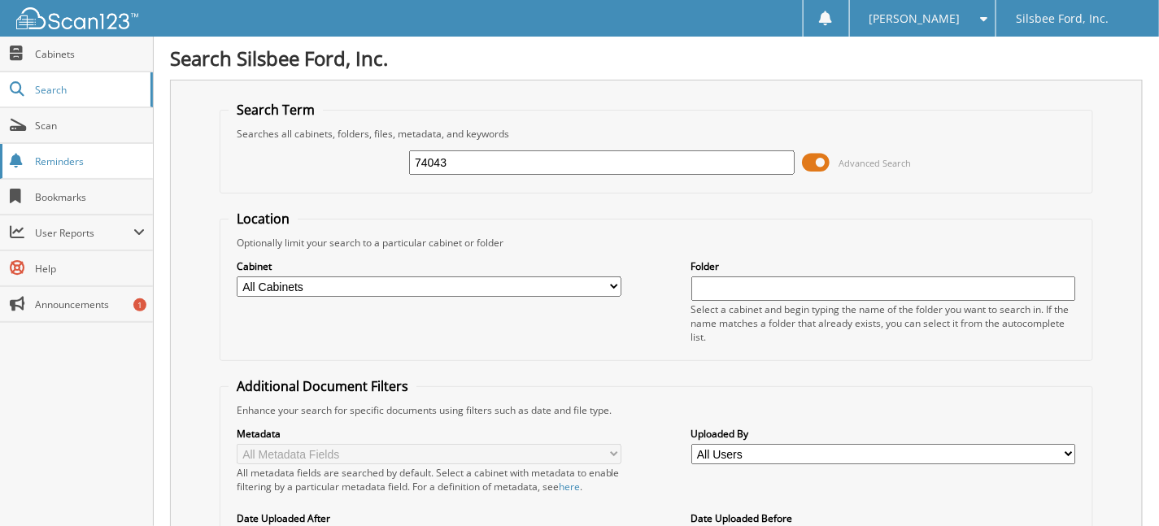
type input "25614"
drag, startPoint x: 460, startPoint y: 159, endPoint x: 116, endPoint y: 163, distance: 344.0
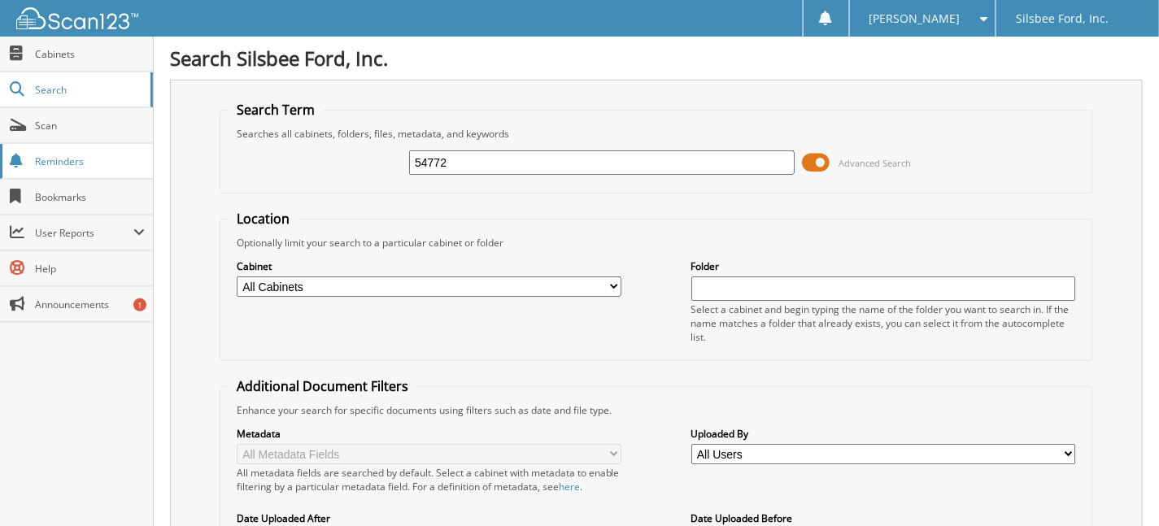
type input "54772"
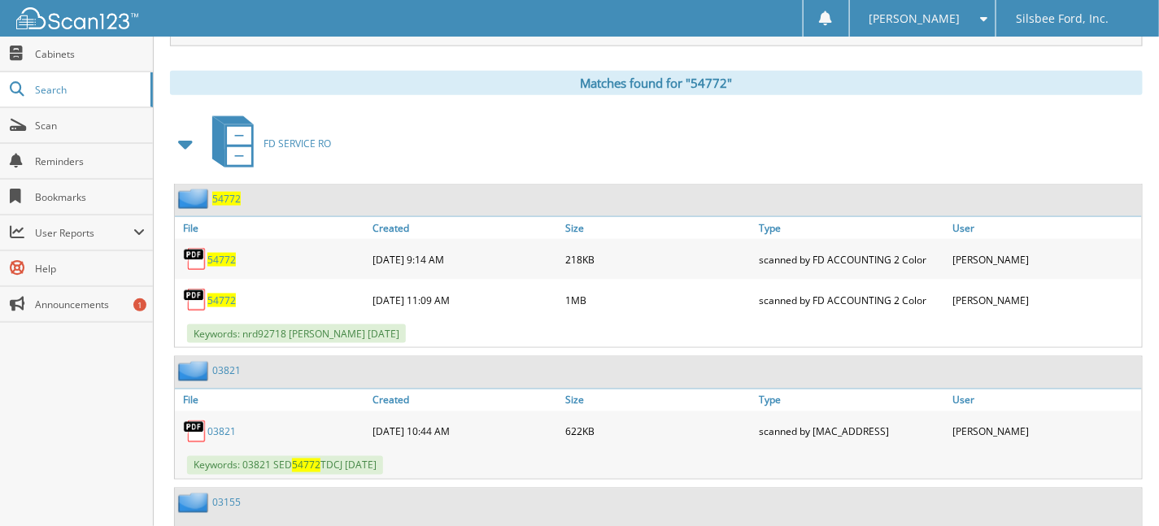
scroll to position [650, 0]
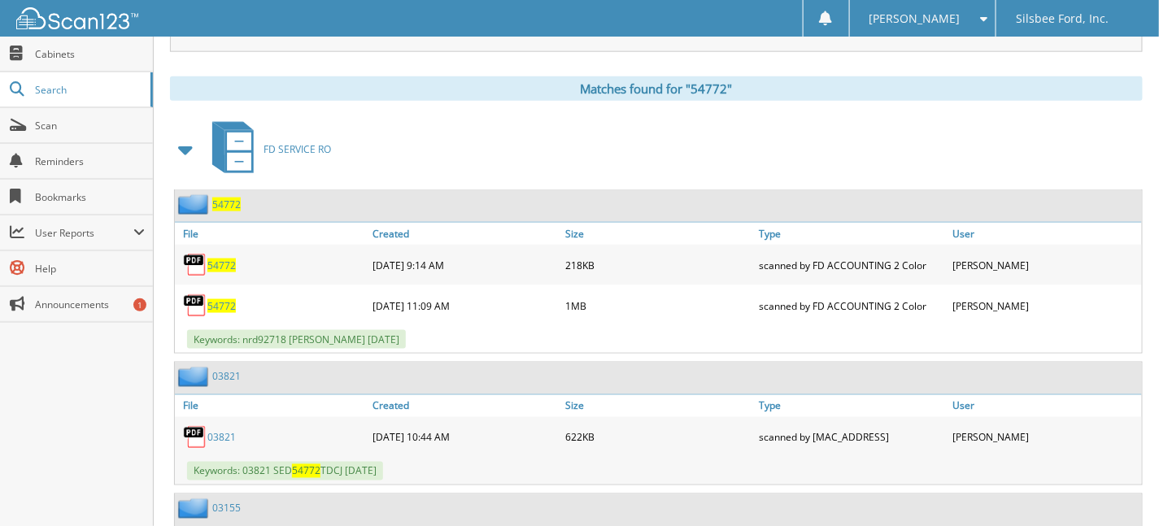
click at [222, 431] on link "03821" at bounding box center [221, 438] width 28 height 14
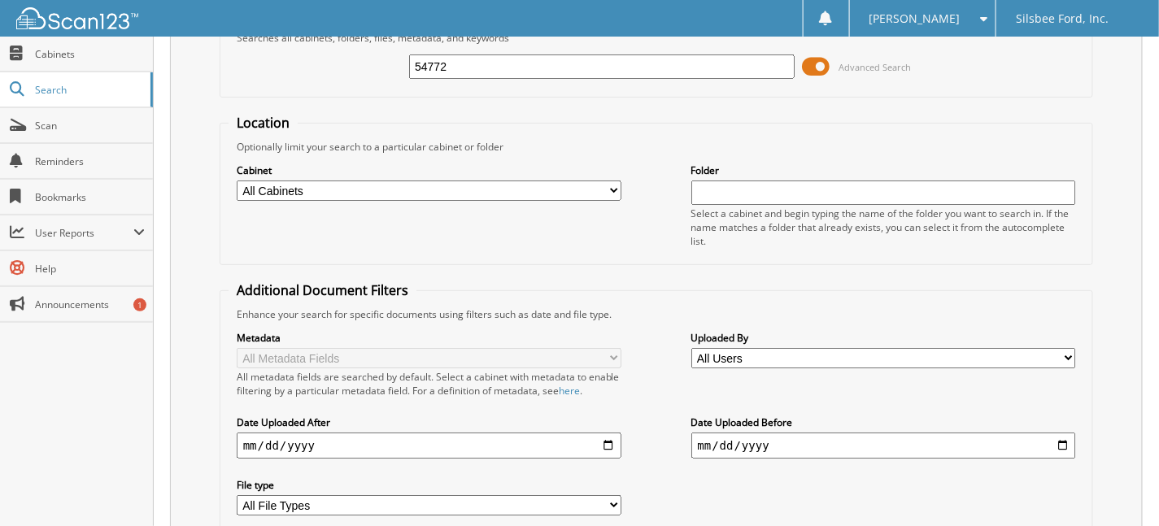
scroll to position [0, 0]
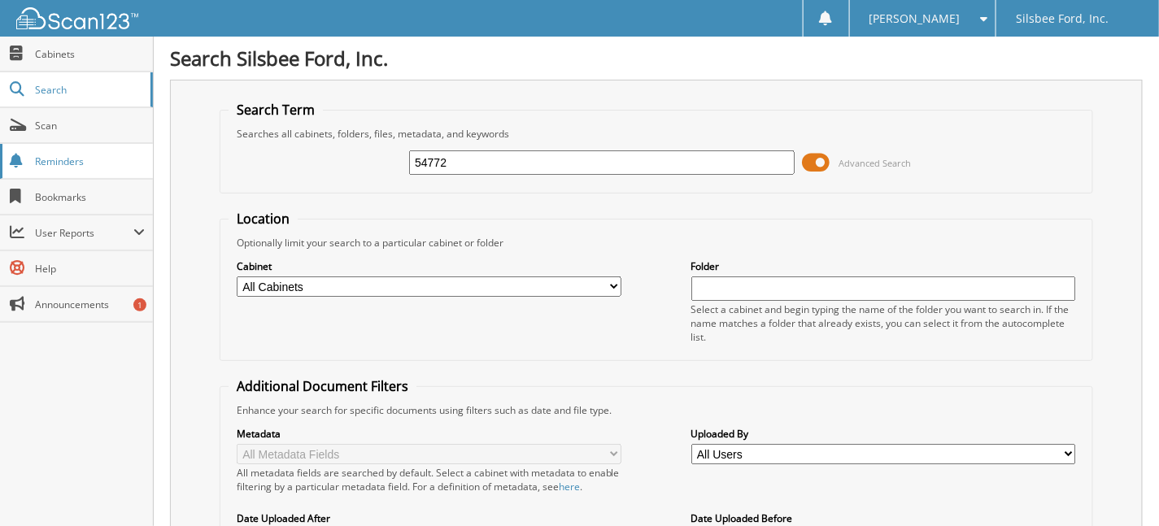
drag, startPoint x: 423, startPoint y: 161, endPoint x: 61, endPoint y: 165, distance: 361.8
type input "82769"
drag, startPoint x: 461, startPoint y: 166, endPoint x: 2, endPoint y: 155, distance: 459.5
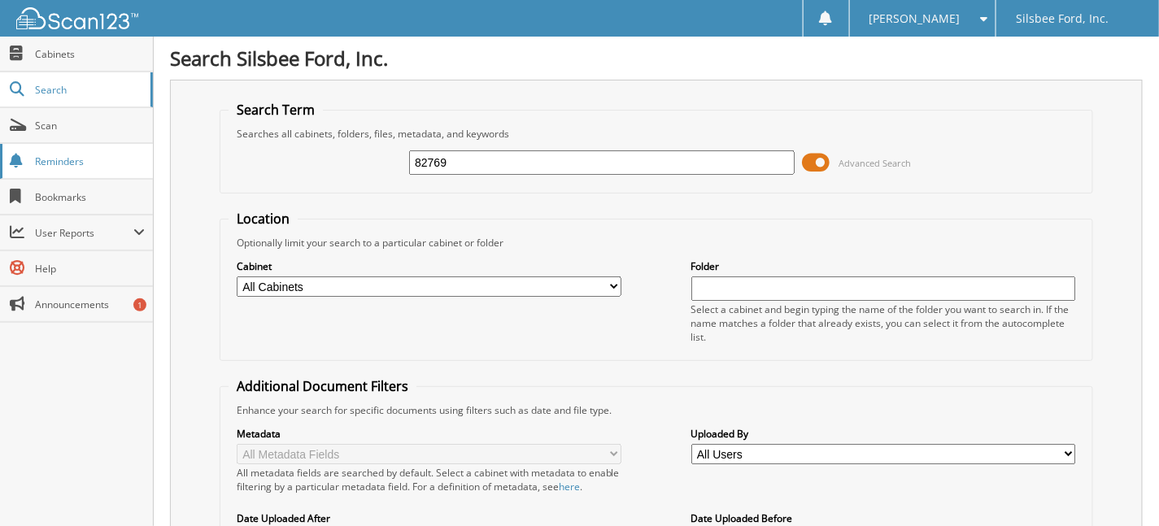
type input "82896"
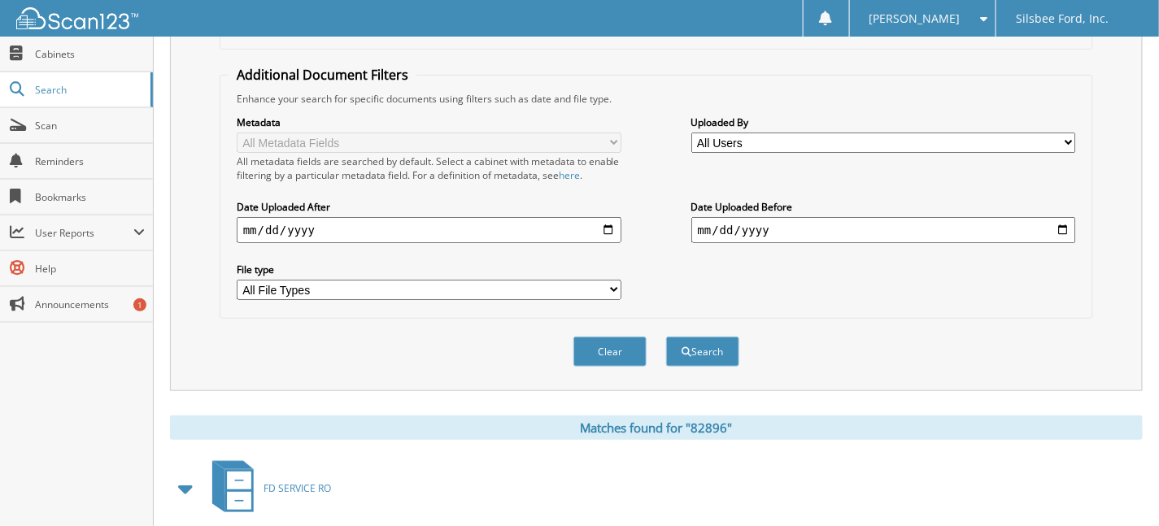
scroll to position [43, 0]
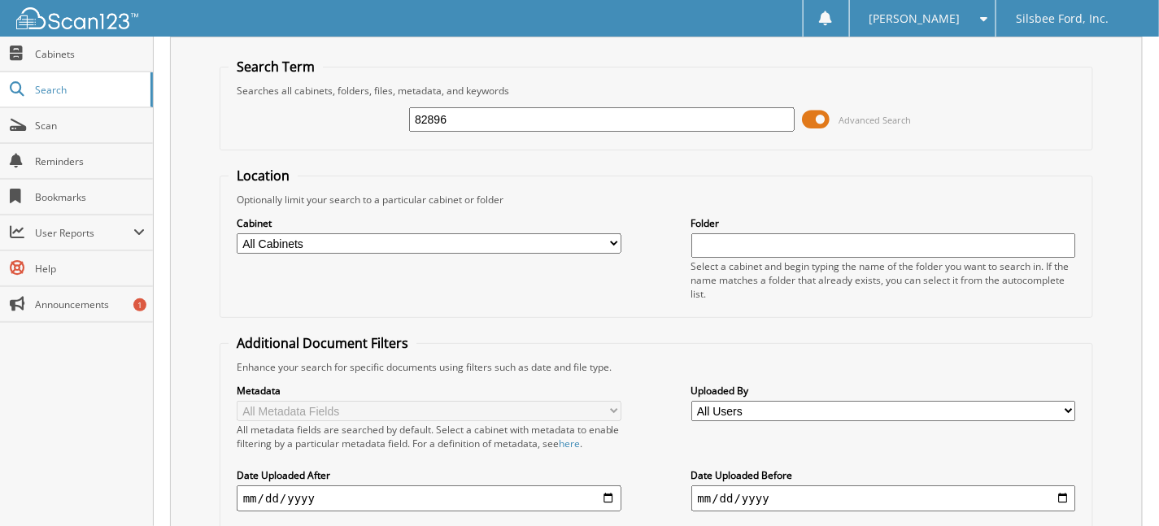
drag, startPoint x: 458, startPoint y: 119, endPoint x: 336, endPoint y: 110, distance: 122.3
click at [342, 110] on div "82896 Advanced Search" at bounding box center [655, 120] width 855 height 44
type input "29440"
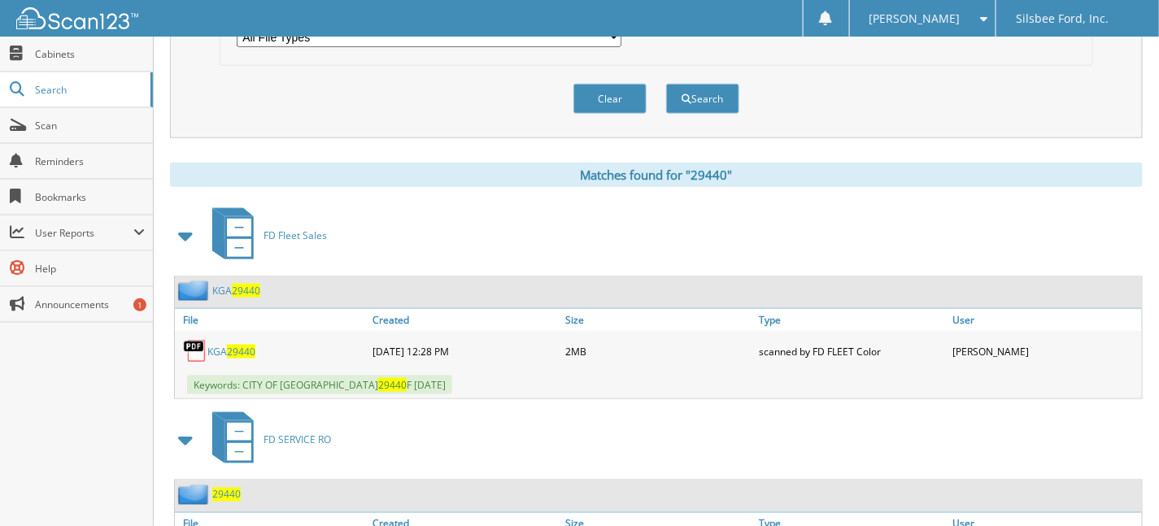
scroll to position [650, 0]
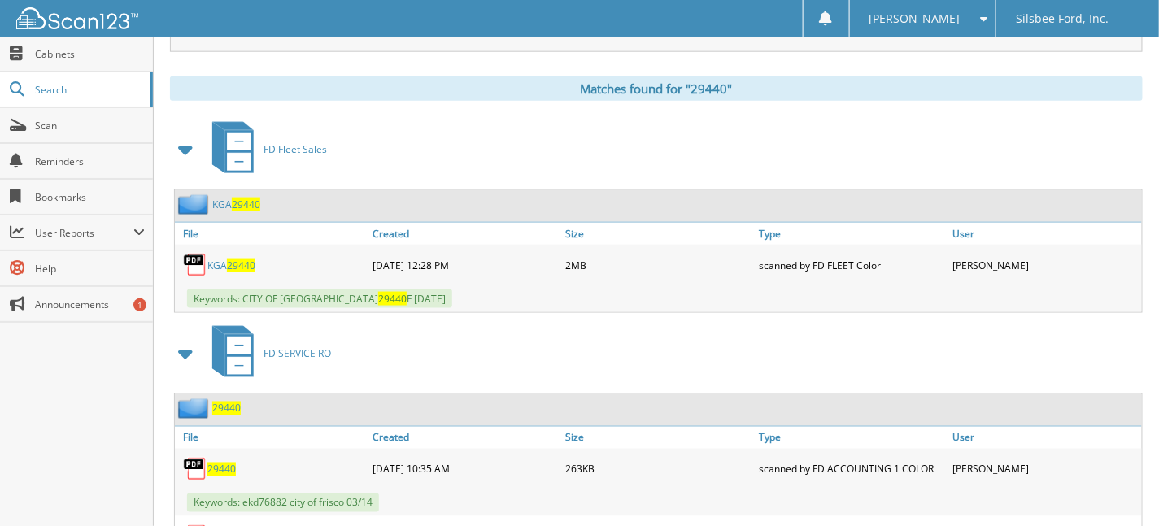
click at [238, 259] on span "29440" at bounding box center [241, 266] width 28 height 14
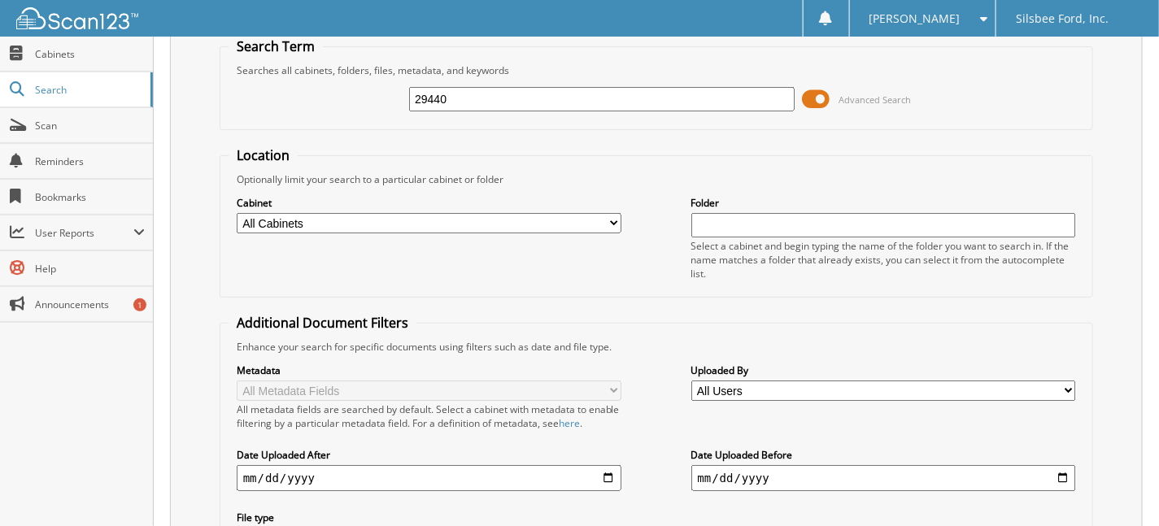
scroll to position [0, 0]
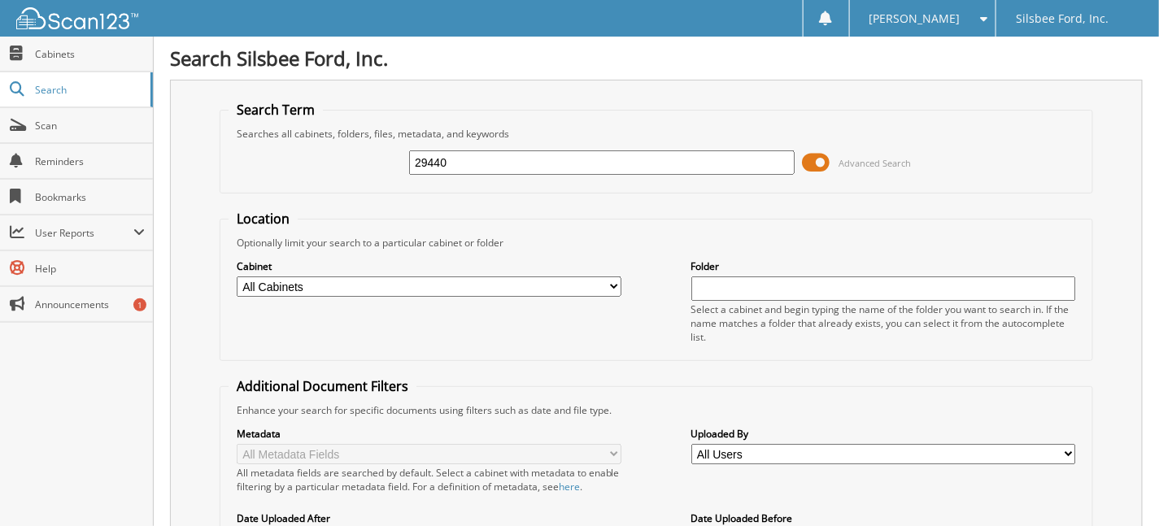
click at [453, 159] on input "29440" at bounding box center [601, 162] width 385 height 24
type input "29440F"
drag, startPoint x: 485, startPoint y: 154, endPoint x: 276, endPoint y: 164, distance: 209.2
click at [276, 164] on div "29440F Advanced Search" at bounding box center [655, 163] width 855 height 44
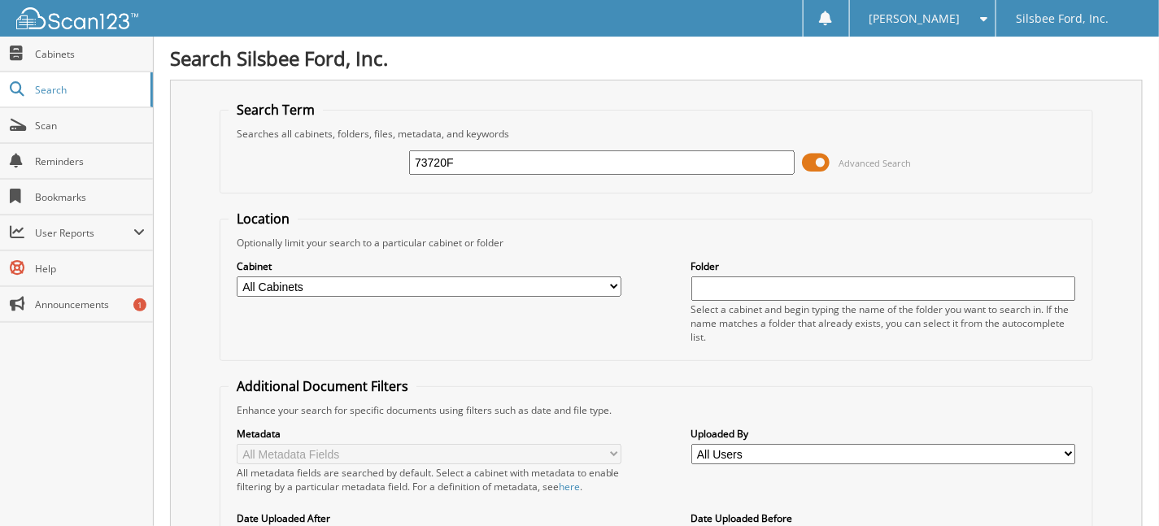
type input "73720F"
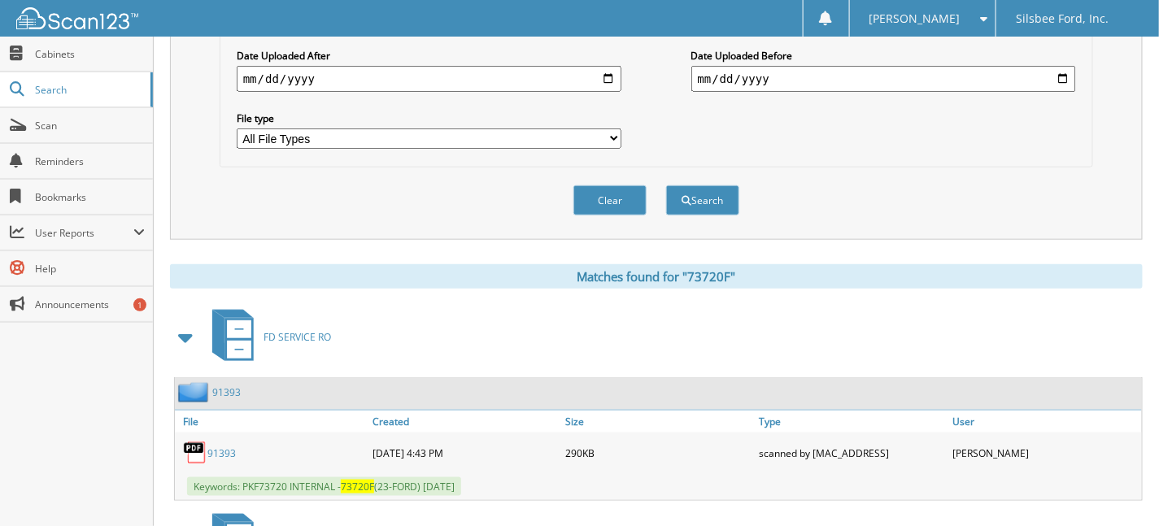
scroll to position [107, 0]
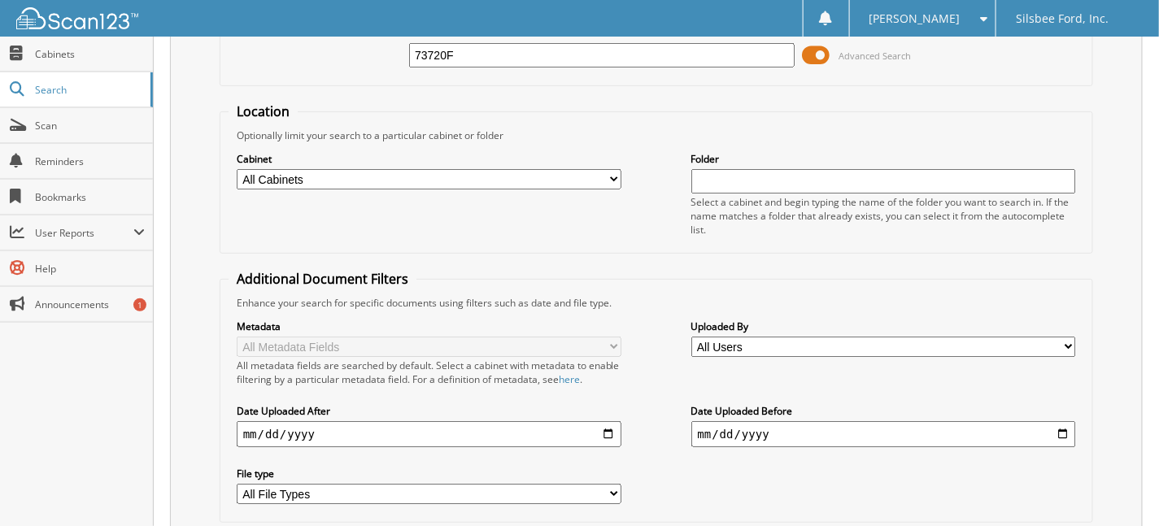
click at [461, 47] on input "73720F" at bounding box center [601, 55] width 385 height 24
type input "73720"
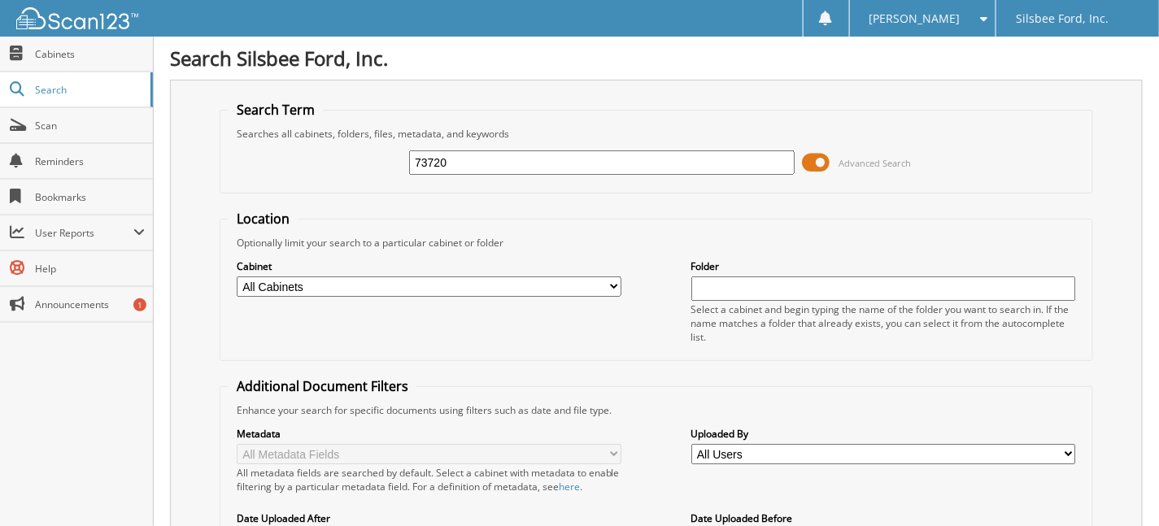
drag, startPoint x: 475, startPoint y: 160, endPoint x: 194, endPoint y: 173, distance: 280.8
click at [202, 172] on div "Search Term Searches all cabinets, folders, files, metadata, and keywords 73720…" at bounding box center [656, 391] width 972 height 623
type input "27645"
drag, startPoint x: 456, startPoint y: 160, endPoint x: 303, endPoint y: 163, distance: 152.9
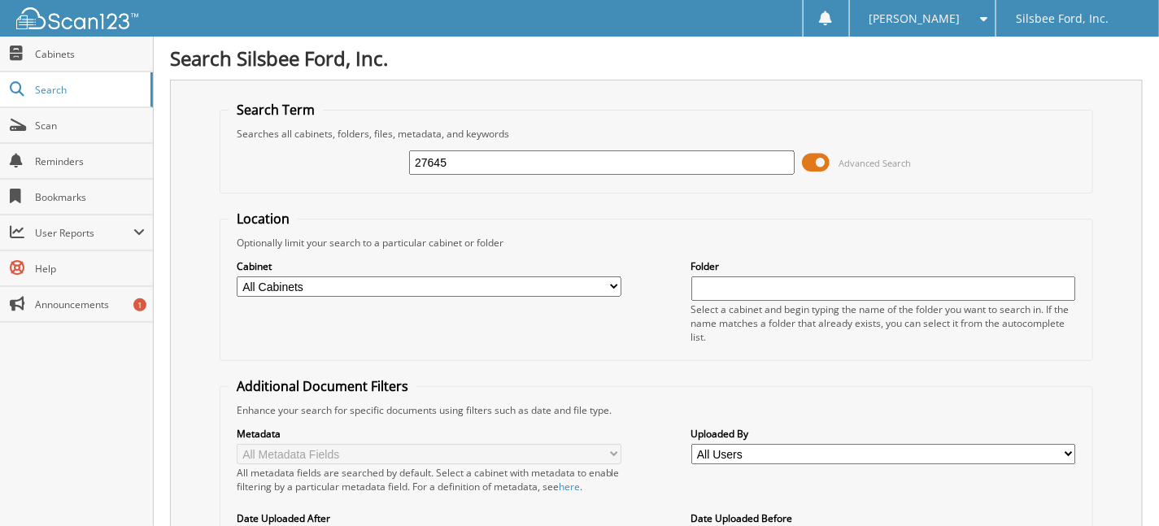
click at [303, 163] on div "27645 Advanced Search" at bounding box center [655, 163] width 855 height 44
type input "27909"
drag, startPoint x: 476, startPoint y: 158, endPoint x: 234, endPoint y: 160, distance: 241.5
click at [234, 160] on div "27909 Advanced Search" at bounding box center [655, 163] width 855 height 44
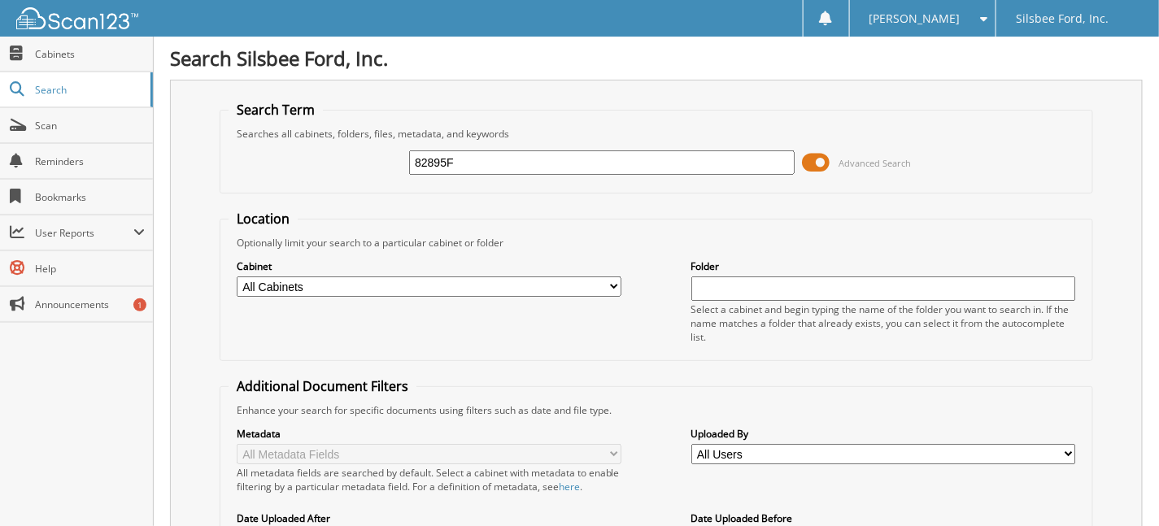
type input "82895F"
click at [470, 156] on input "82895F" at bounding box center [601, 162] width 385 height 24
type input "82895"
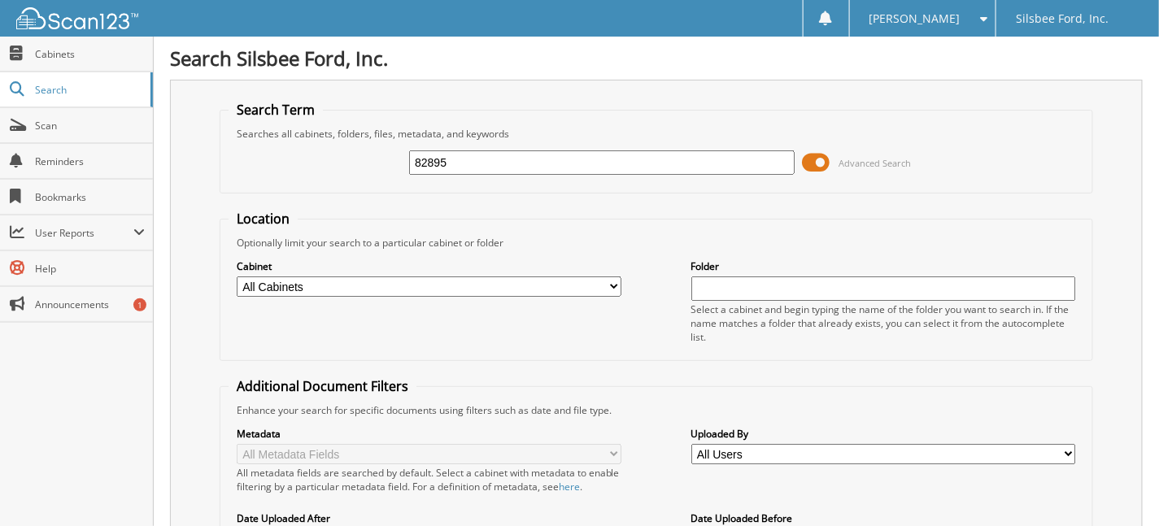
drag, startPoint x: 462, startPoint y: 162, endPoint x: 261, endPoint y: 149, distance: 201.3
click at [284, 163] on div "82895 Advanced Search" at bounding box center [655, 163] width 855 height 44
type input "28041"
drag, startPoint x: 457, startPoint y: 165, endPoint x: 101, endPoint y: 164, distance: 356.1
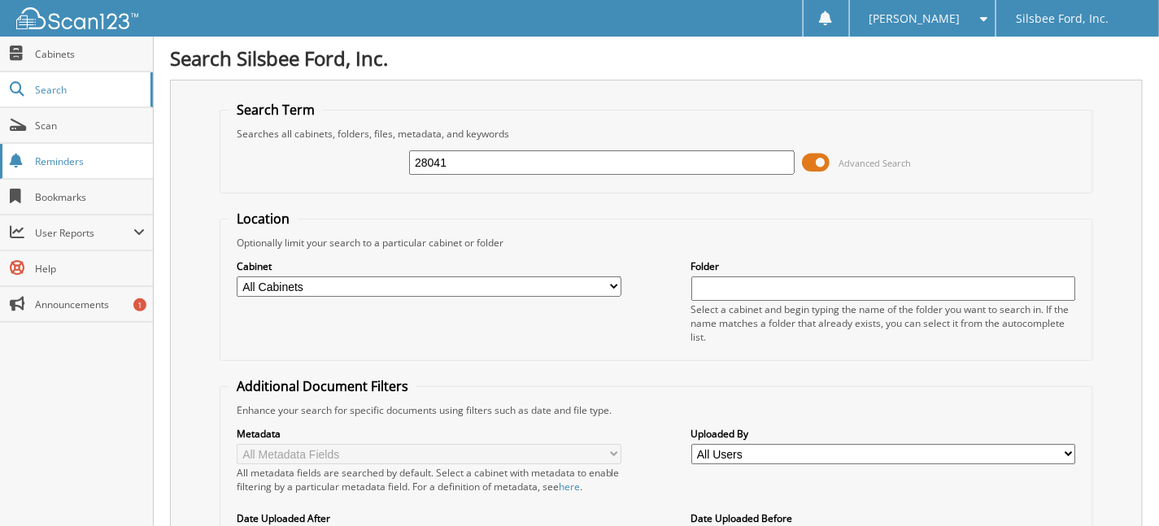
type input "72467"
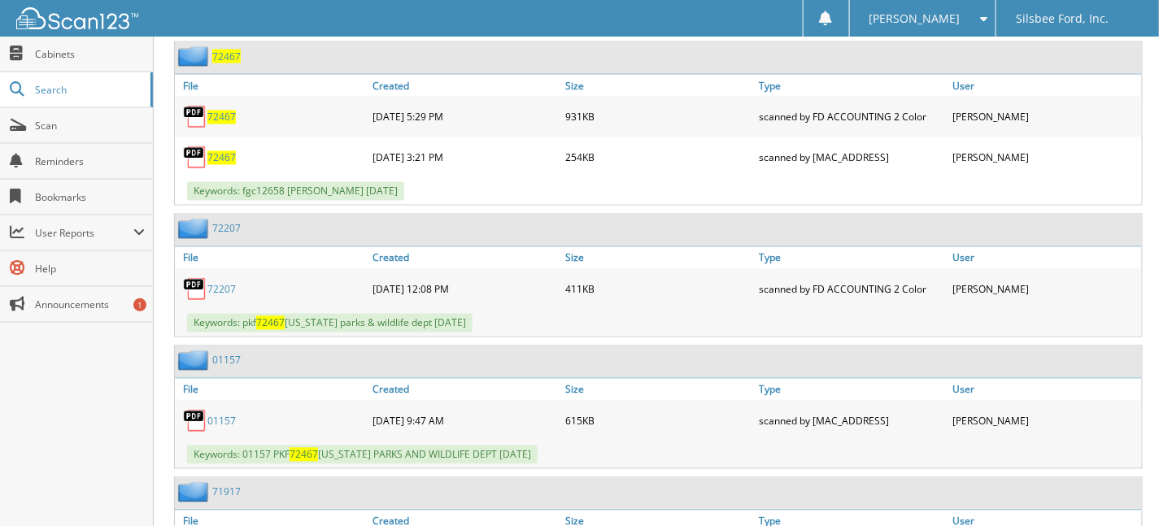
scroll to position [1035, 0]
